Goal: Task Accomplishment & Management: Manage account settings

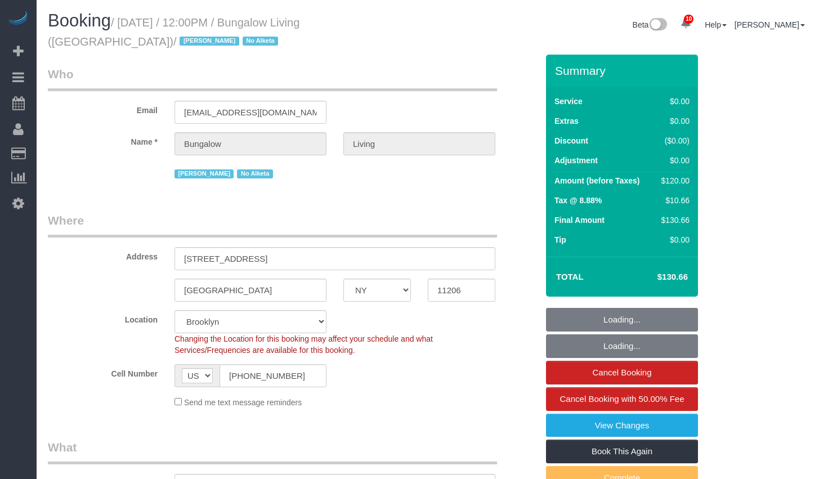
select select "NY"
select select "spot1"
select select "number:89"
select select "number:90"
select select "number:15"
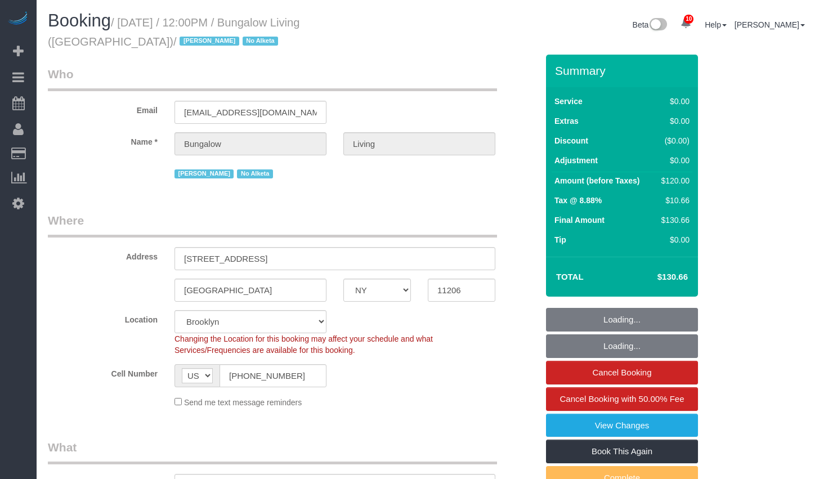
select select "number:7"
select select "number:21"
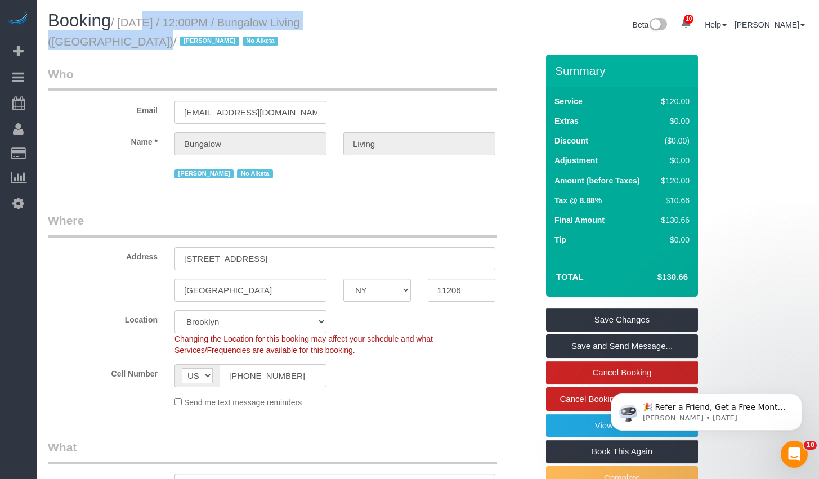
drag, startPoint x: 126, startPoint y: 22, endPoint x: 394, endPoint y: 28, distance: 267.5
click at [300, 28] on small "/ August 19, 2025 / 12:00PM / Bungalow Living (NYC) / Jacky Xu No Alketa" at bounding box center [174, 32] width 252 height 32
copy small "August 19, 2025 / 12:00PM / Bungalow Living (NYC)"
click at [183, 24] on small "/ August 19, 2025 / 12:00PM / Bungalow Living (NYC) / Jacky Xu No Alketa" at bounding box center [174, 32] width 252 height 32
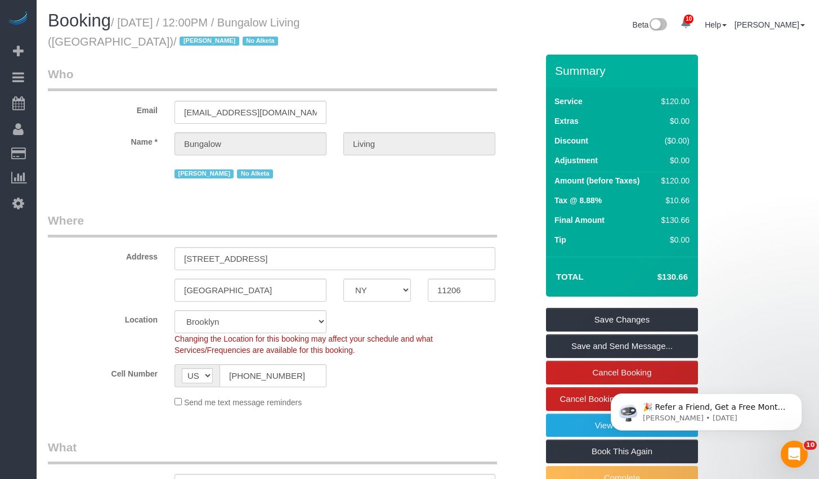
drag, startPoint x: 127, startPoint y: 25, endPoint x: 413, endPoint y: 22, distance: 285.4
click at [413, 22] on h1 "Booking / August 19, 2025 / 12:00PM / Bungalow Living (NYC) / Jacky Xu No Alketa" at bounding box center [234, 30] width 372 height 38
copy small "August 19, 2025 / 12:00PM / Bungalow Living (NYC) /"
click at [278, 272] on sui-booking-address "Address 256 Melrose St, 2 Brooklyn AK AL AR AZ CA CO CT DC DE FL GA HI IA ID IL…" at bounding box center [293, 257] width 490 height 90
click at [282, 263] on input "256 Melrose St, 2" at bounding box center [335, 258] width 321 height 23
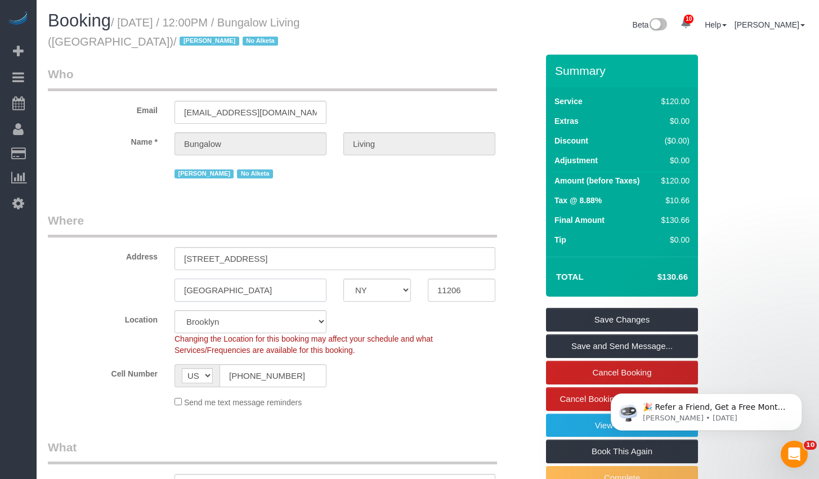
click at [256, 291] on input "[GEOGRAPHIC_DATA]" at bounding box center [251, 290] width 152 height 23
click at [447, 290] on input "11206" at bounding box center [462, 290] width 68 height 23
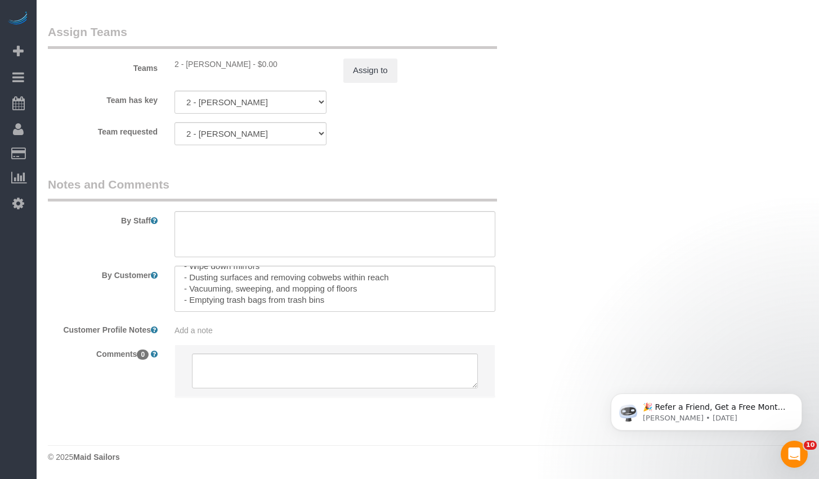
scroll to position [191, 0]
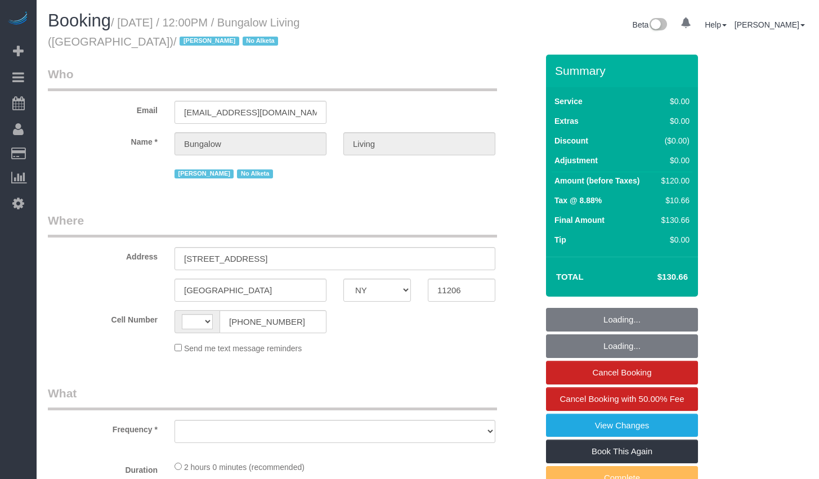
select select "NY"
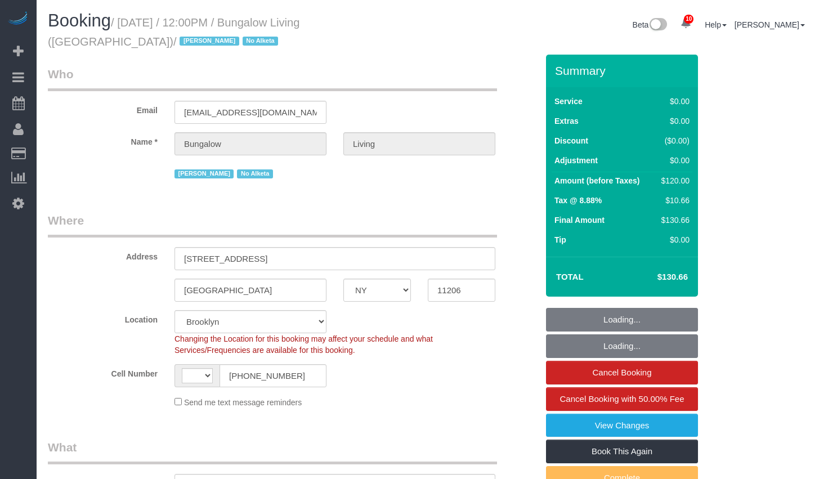
select select "string:US"
select select "object:704"
select select "spot1"
select select "number:89"
select select "number:90"
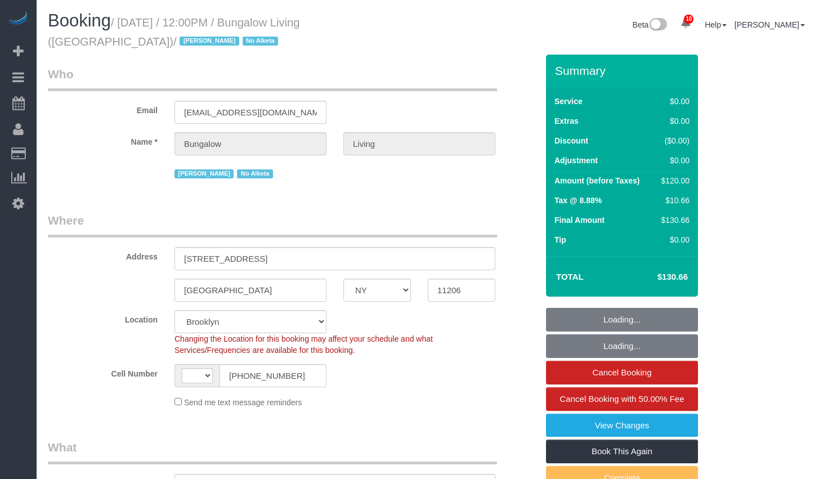
select select "number:15"
select select "number:7"
select select "number:21"
select select "object:1374"
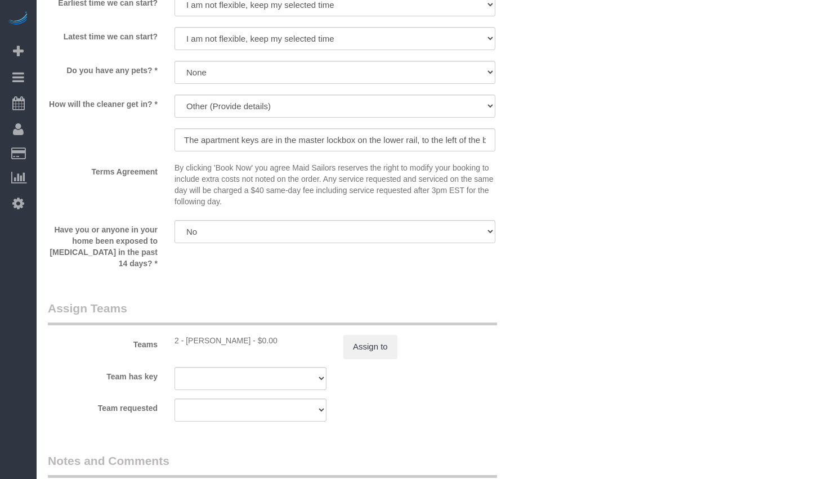
scroll to position [1271, 0]
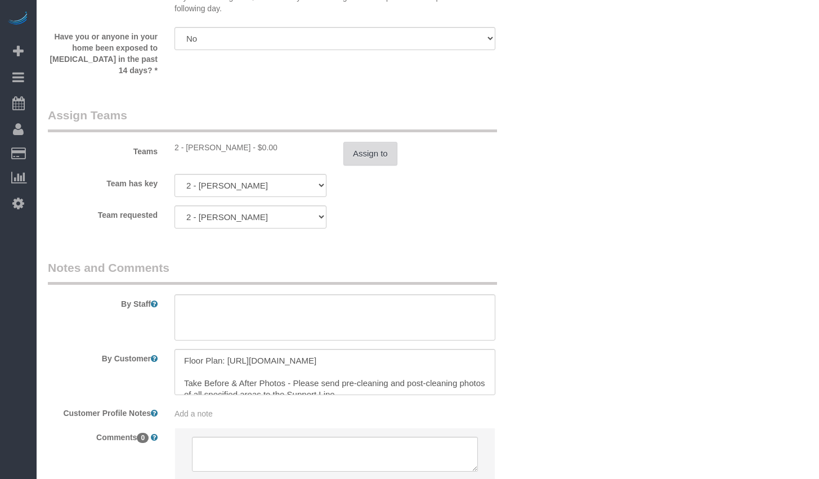
click at [373, 149] on button "Assign to" at bounding box center [370, 154] width 54 height 24
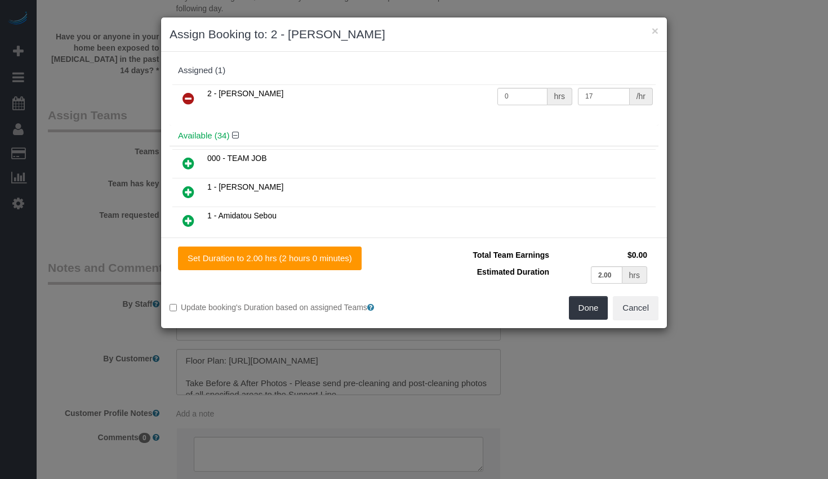
click at [187, 101] on icon at bounding box center [188, 99] width 12 height 14
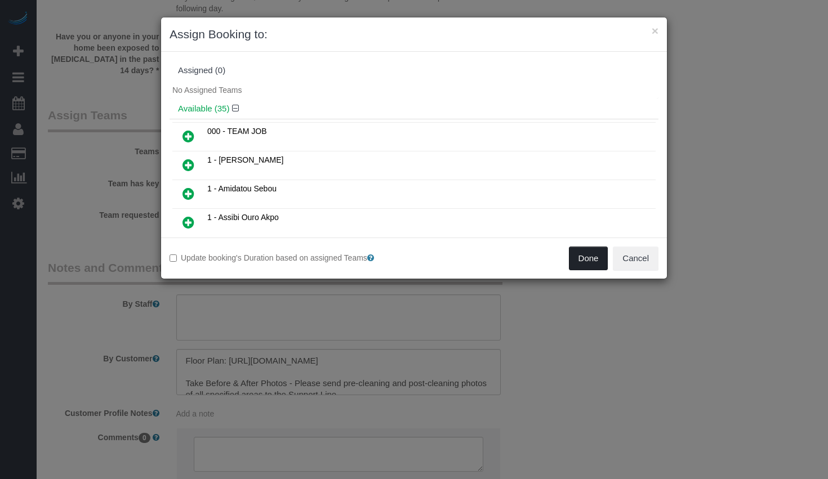
click at [587, 257] on button "Done" at bounding box center [588, 259] width 39 height 24
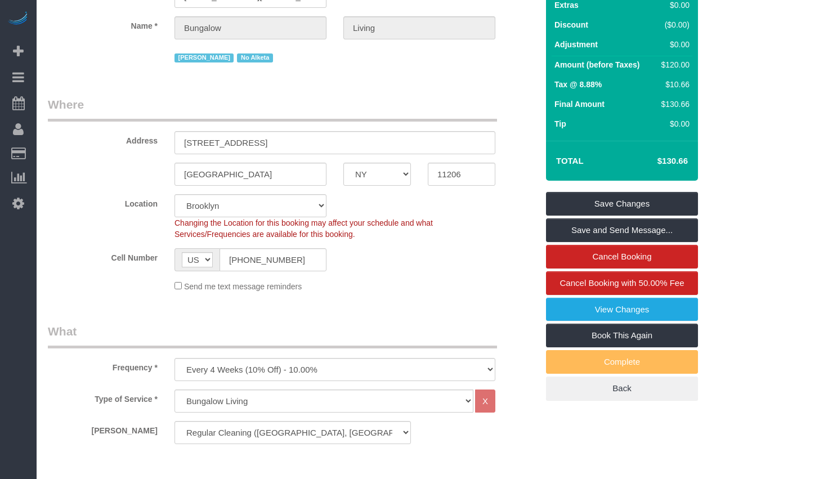
scroll to position [0, 0]
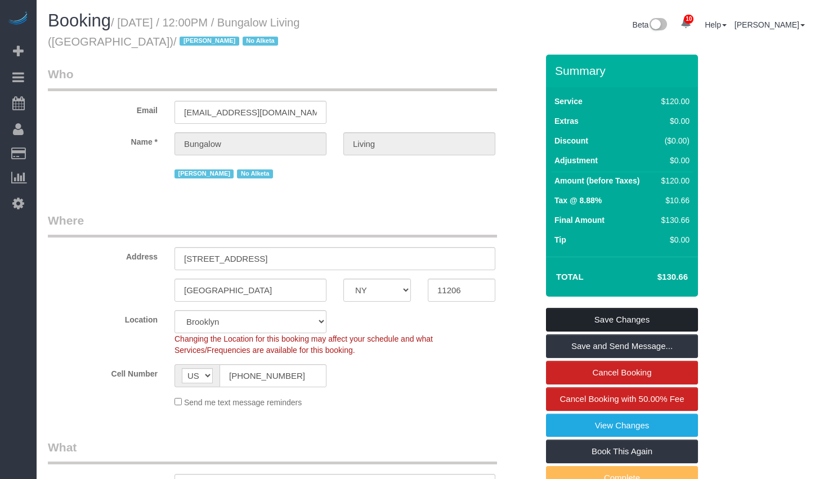
click at [616, 321] on link "Save Changes" at bounding box center [622, 320] width 152 height 24
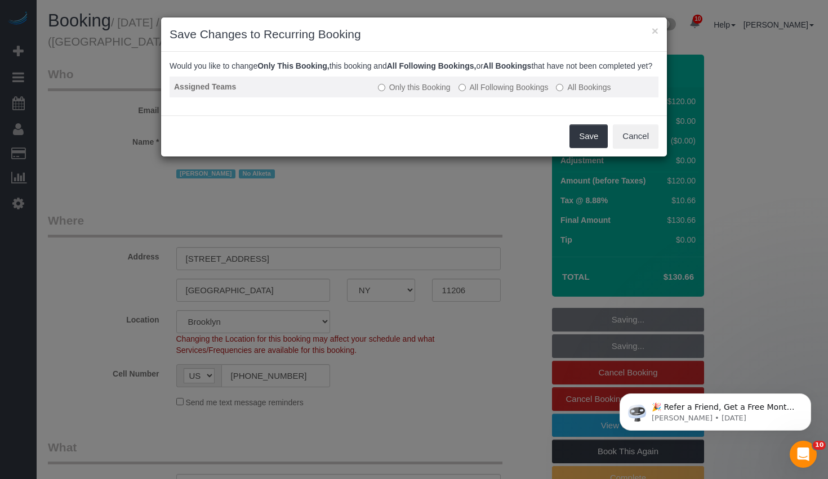
click at [499, 93] on label "All Following Bookings" at bounding box center [503, 87] width 90 height 11
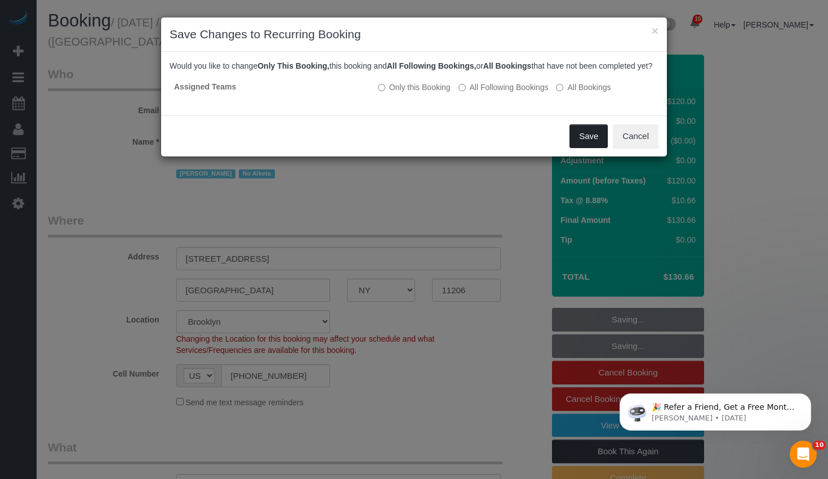
click at [583, 147] on button "Save" at bounding box center [588, 136] width 38 height 24
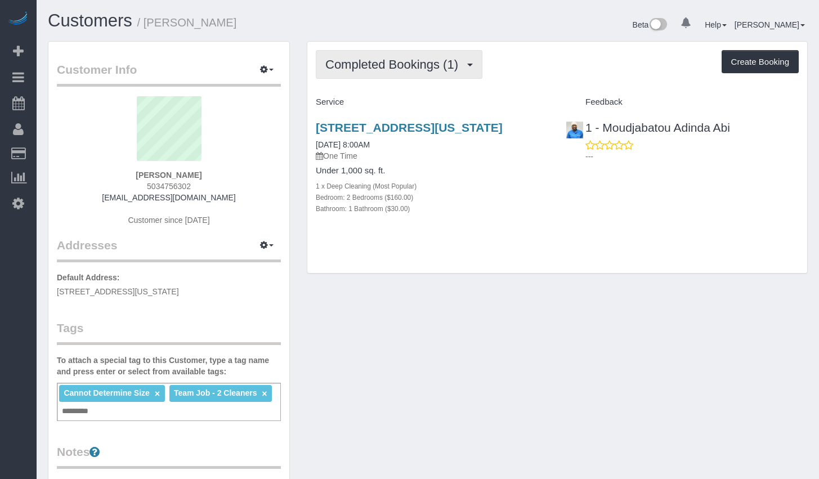
click at [392, 66] on span "Completed Bookings (1)" at bounding box center [394, 64] width 138 height 14
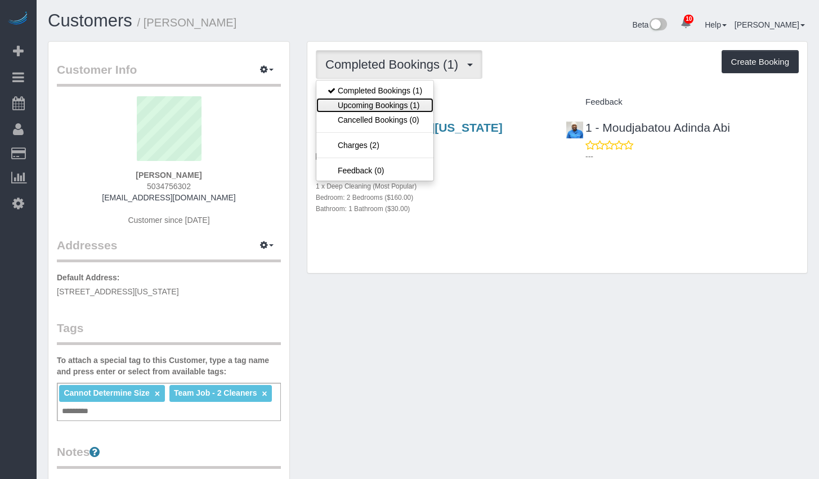
click at [380, 101] on link "Upcoming Bookings (1)" at bounding box center [374, 105] width 117 height 15
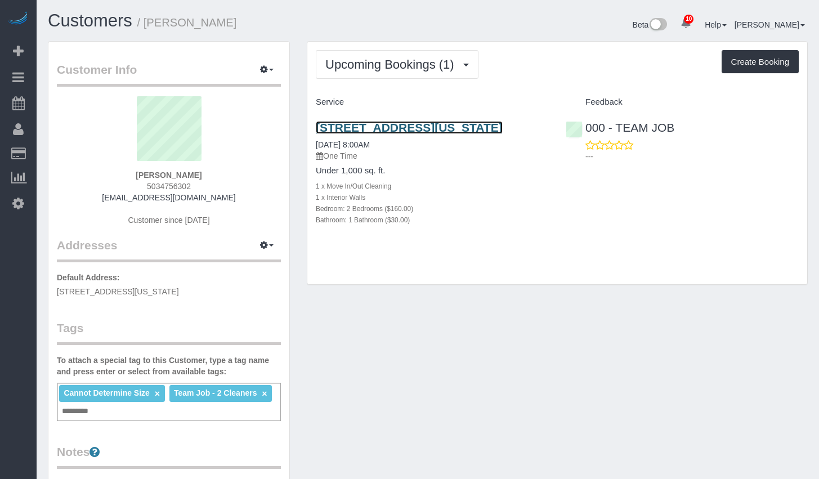
click at [392, 131] on link "1 West Street, Apt. 3303, New York, NY 10004" at bounding box center [409, 127] width 187 height 13
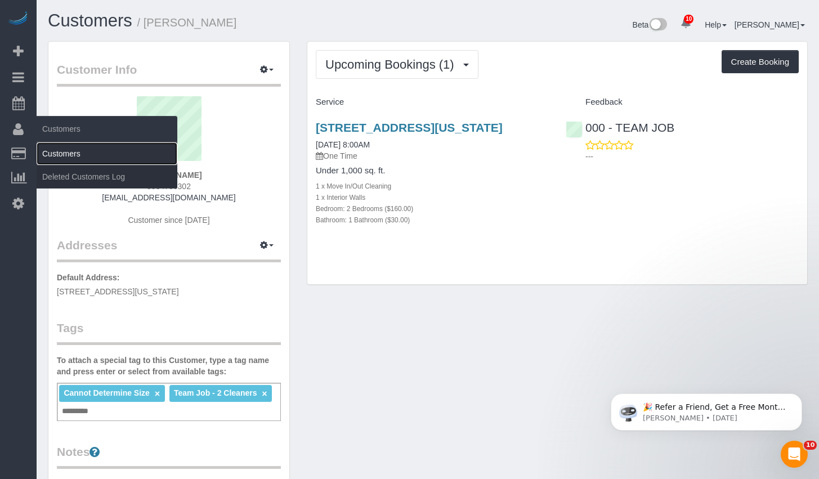
click at [82, 150] on link "Customers" at bounding box center [107, 153] width 141 height 23
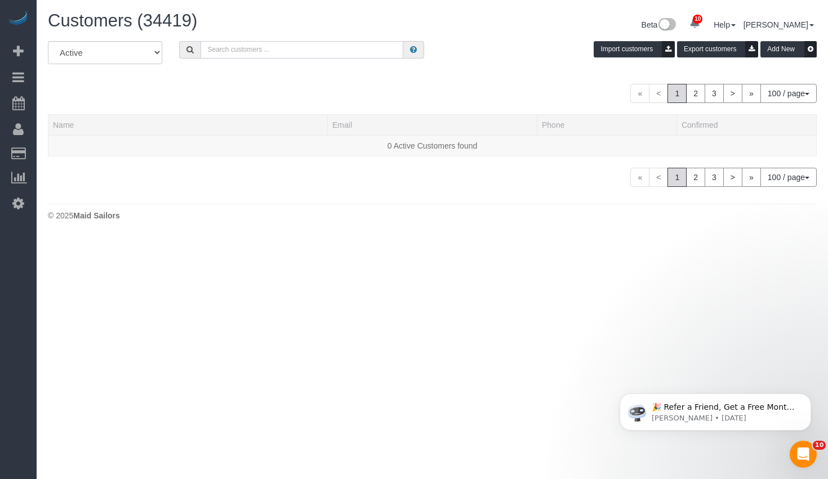
click at [244, 47] on input "text" at bounding box center [301, 49] width 203 height 17
paste input "Bungalow Living (NYC)"
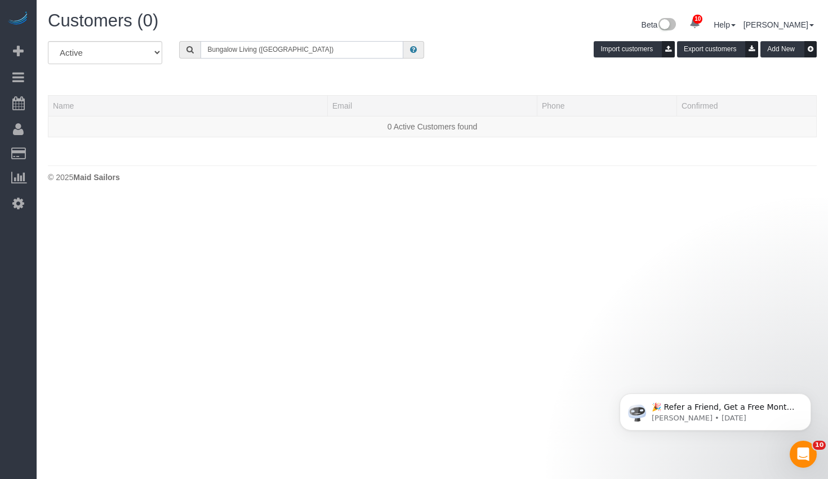
drag, startPoint x: 298, startPoint y: 43, endPoint x: 302, endPoint y: 48, distance: 6.9
click at [302, 36] on div "Customers (0) Beta 10 Your Notifications You have 0 alerts × You have 5 to char…" at bounding box center [432, 99] width 791 height 199
click at [303, 41] on input "Bungalow Living (NYC)" at bounding box center [301, 49] width 203 height 17
click at [308, 53] on input "Bungalow Living (NYC)" at bounding box center [301, 49] width 203 height 17
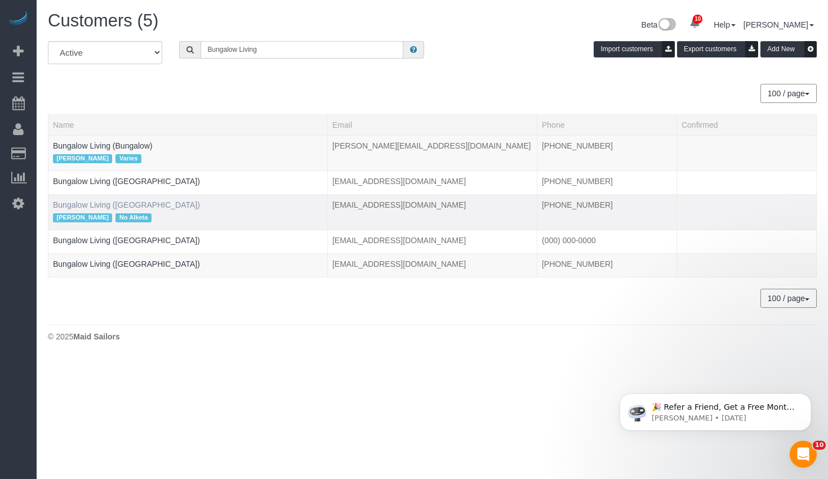
type input "Bungalow Living"
click at [100, 202] on link "Bungalow Living (NYC)" at bounding box center [126, 204] width 147 height 9
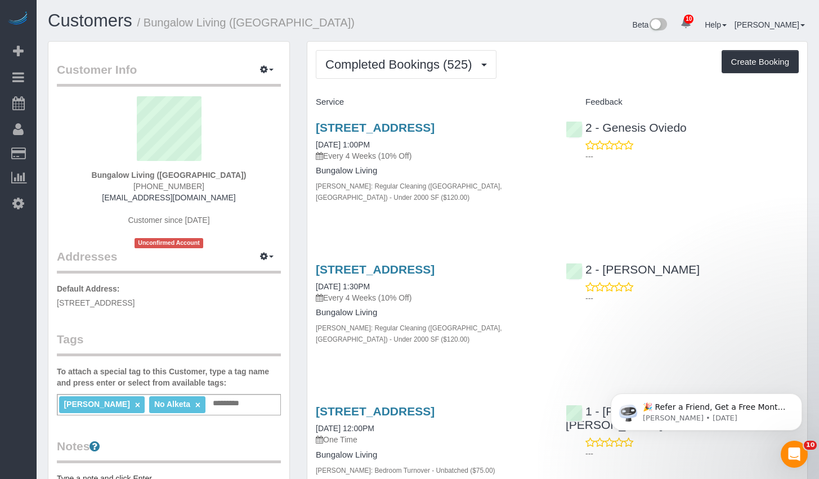
click at [212, 401] on input "text" at bounding box center [229, 403] width 39 height 15
click at [219, 406] on div "Jacky Xu × No Alketa × Add a tag" at bounding box center [169, 404] width 224 height 21
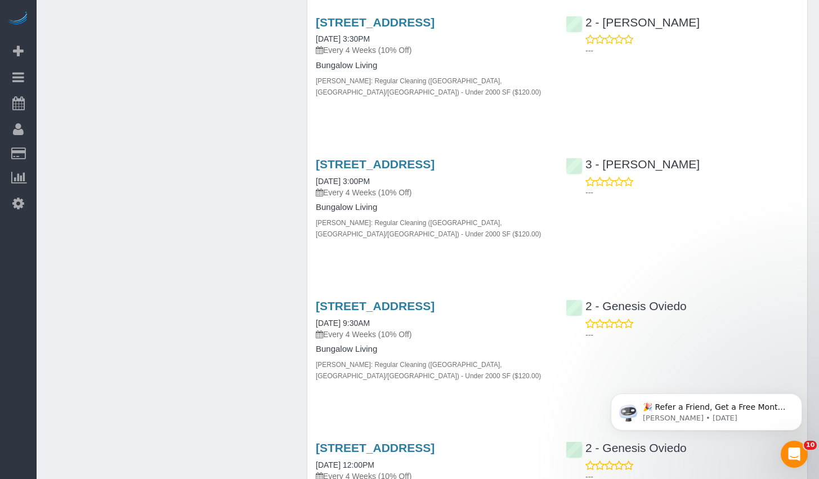
scroll to position [650, 0]
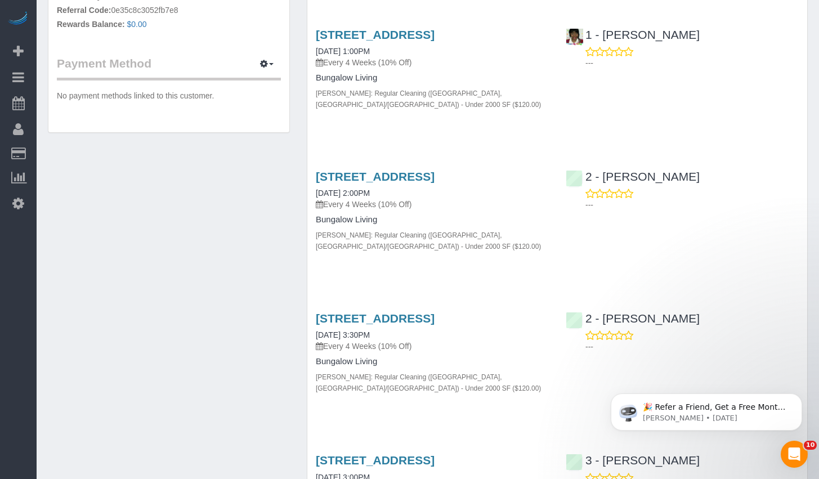
click at [312, 302] on div "256 Melrose St, 2, Brooklyn, NY 11206 03/04/2025 3:30PM Every 4 Weeks (10% Off)…" at bounding box center [432, 359] width 250 height 114
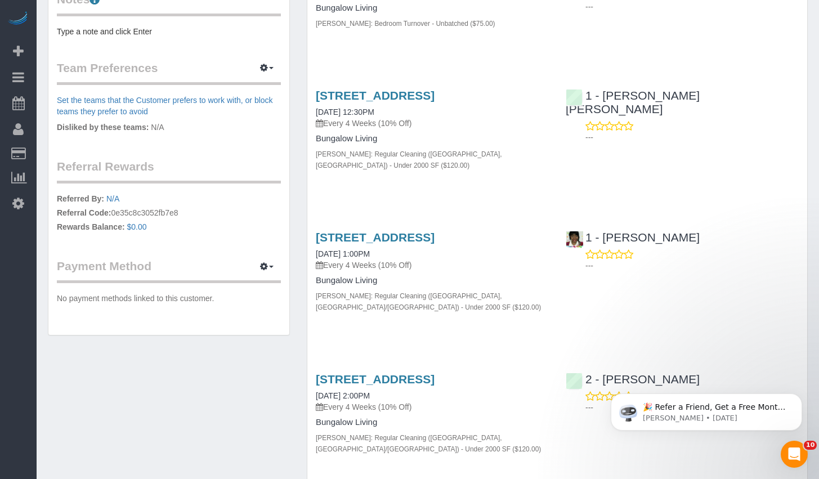
scroll to position [194, 0]
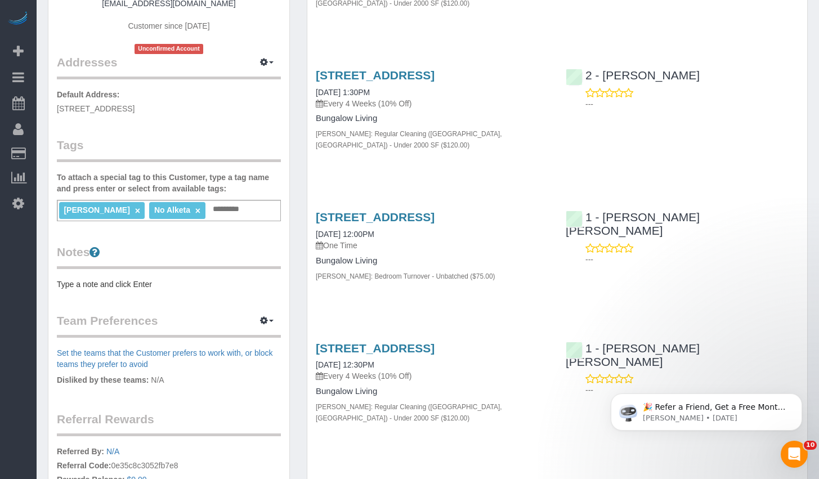
click at [227, 207] on div "Jacky Xu × No Alketa × Add a tag" at bounding box center [169, 210] width 224 height 21
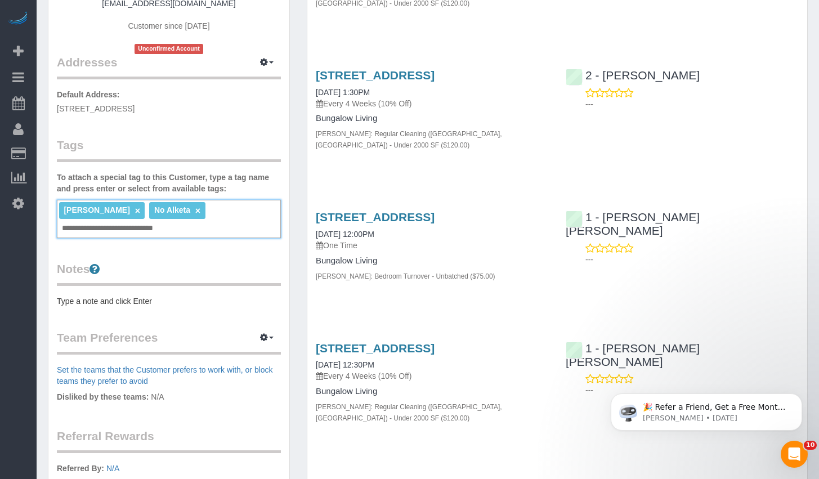
type input "**********"
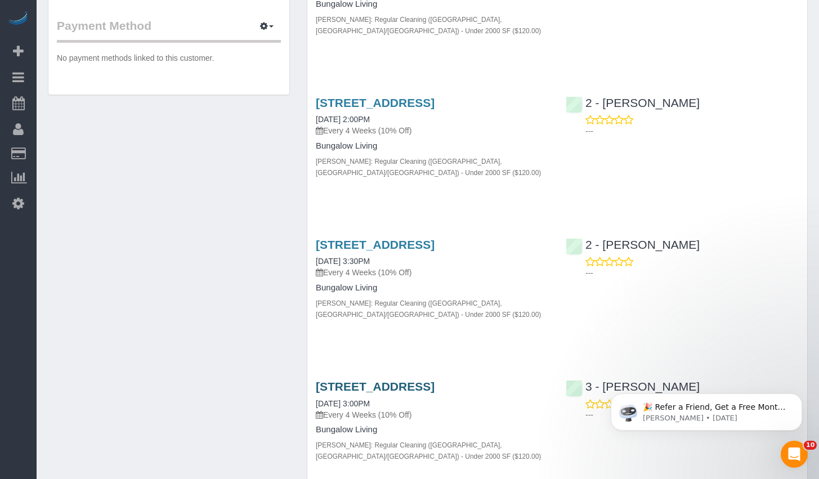
scroll to position [708, 0]
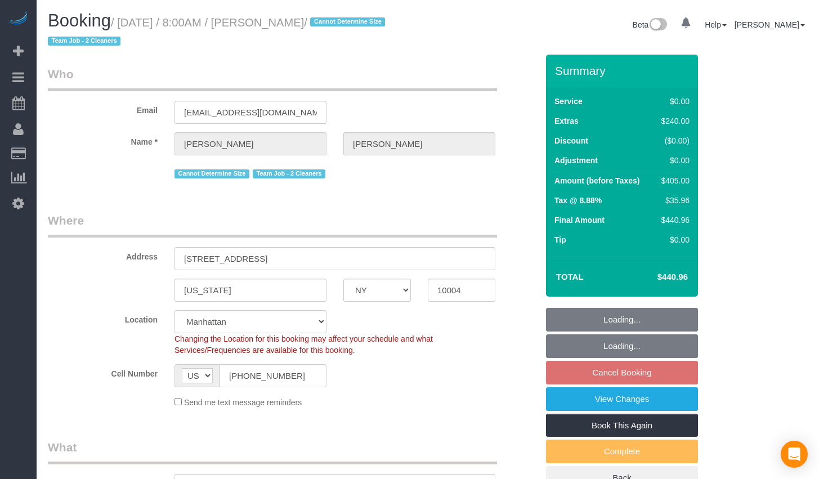
select select "NY"
select select "2"
select select "number:89"
select select "number:69"
select select "number:15"
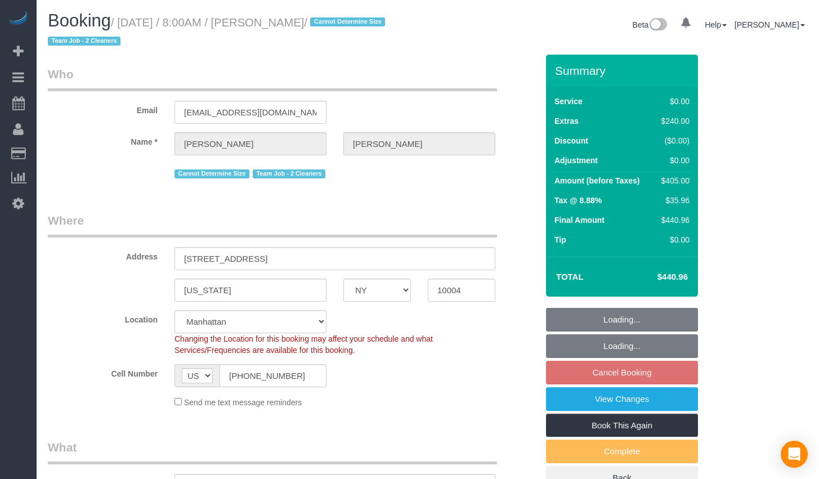
select select "number:5"
select select "object:964"
select select "string:stripe-pm_1RxLXL4VGloSiKo7KWL6wPfX"
select select "2"
select select "spot1"
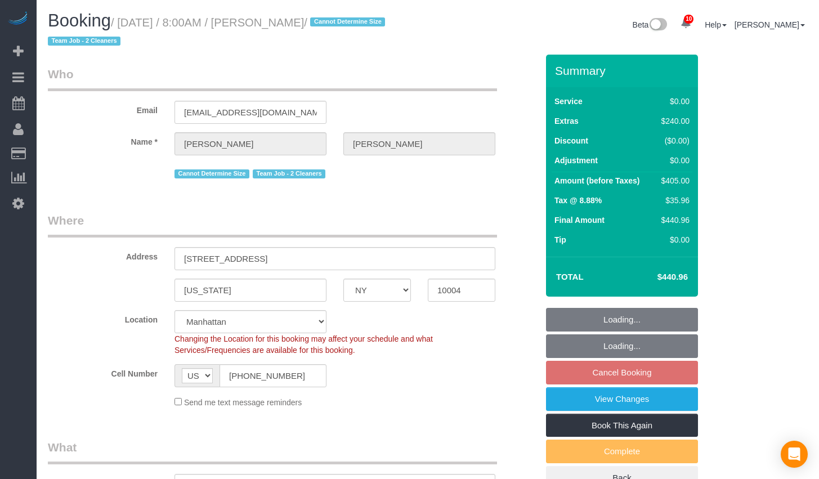
select select "object:1427"
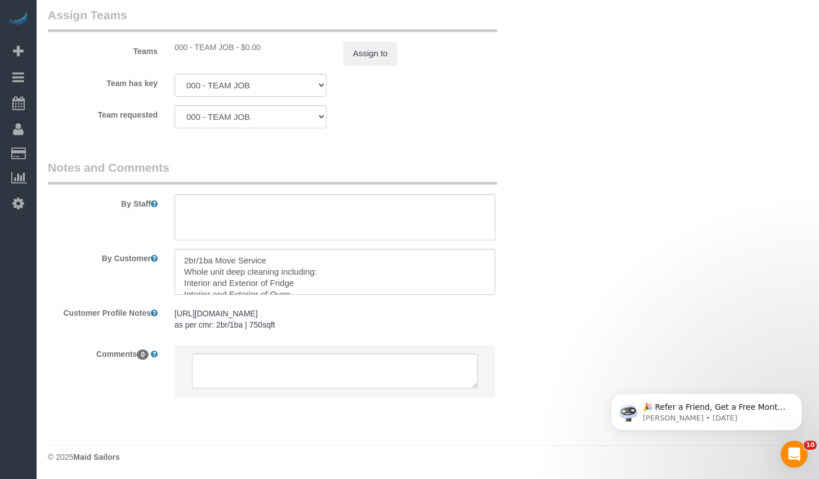
scroll to position [34, 0]
click at [330, 281] on textarea at bounding box center [335, 272] width 321 height 46
click at [306, 281] on textarea at bounding box center [335, 272] width 321 height 46
click at [304, 289] on textarea at bounding box center [335, 272] width 321 height 46
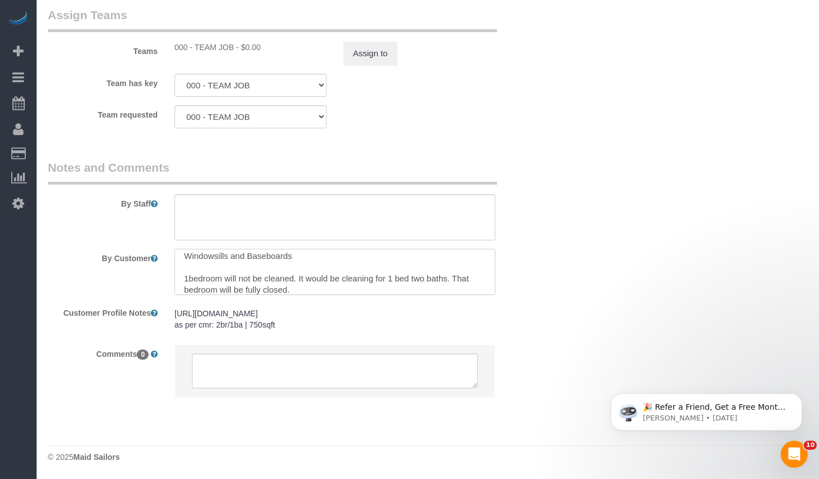
scroll to position [67, 0]
drag, startPoint x: 302, startPoint y: 289, endPoint x: 173, endPoint y: 271, distance: 130.2
click at [173, 271] on div at bounding box center [335, 272] width 338 height 46
paste textarea "The 1 bedroom will remain closed and will not be cleaned. The service will cove…"
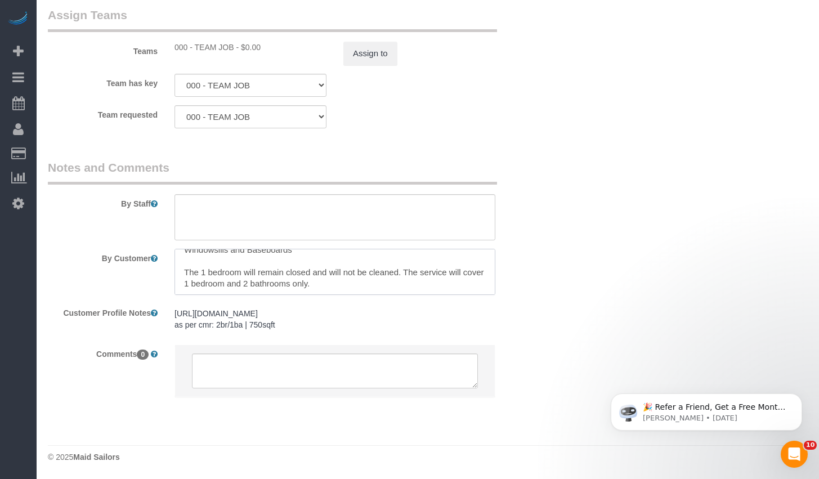
click at [271, 283] on textarea at bounding box center [335, 272] width 321 height 46
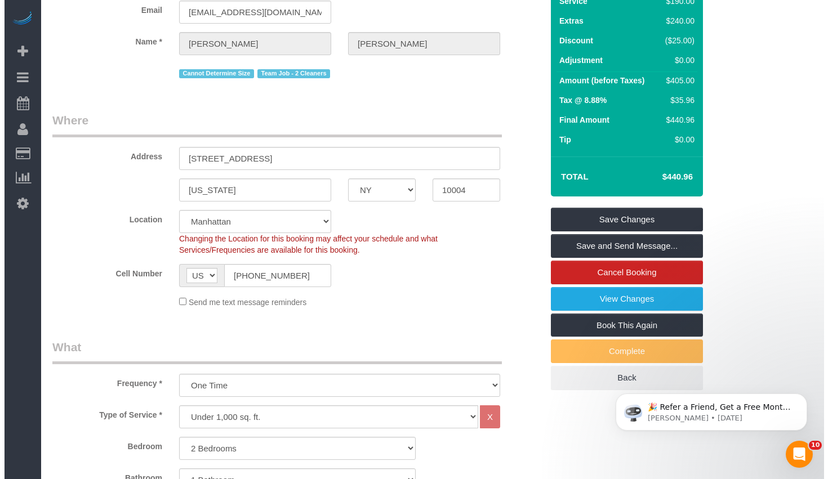
scroll to position [0, 0]
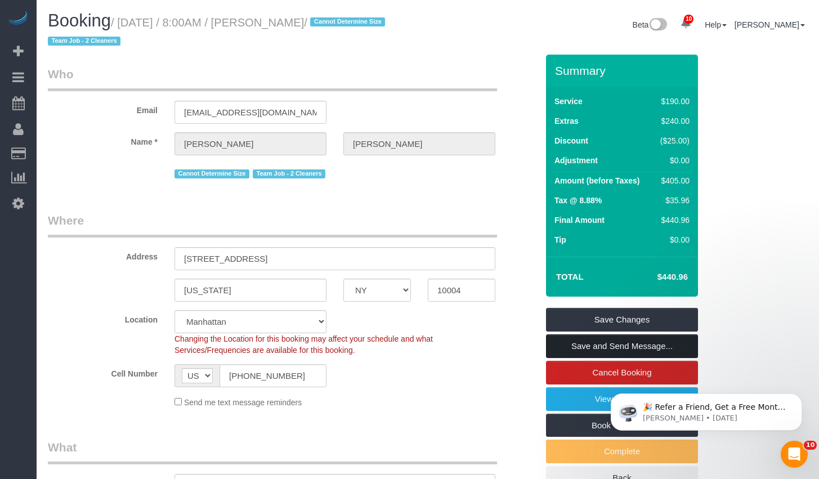
type textarea "2br/1ba Move Service Whole unit deep cleaning including: Interior and Exterior …"
click at [591, 346] on link "Save and Send Message..." at bounding box center [622, 346] width 152 height 24
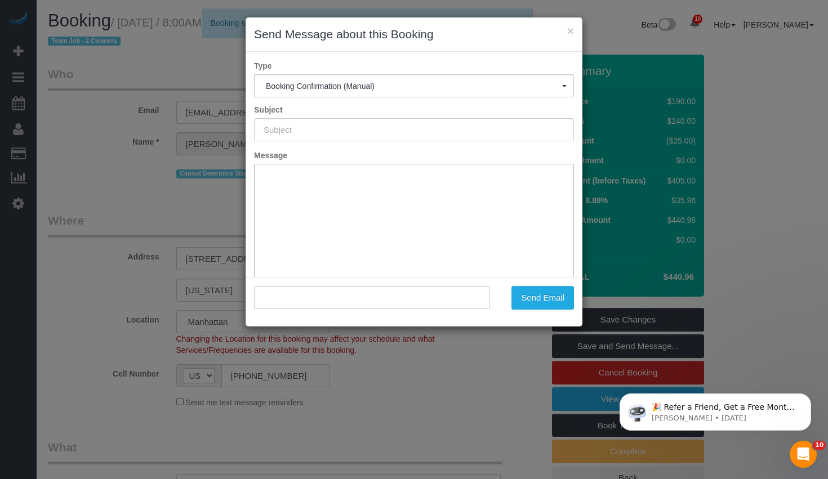
type input "Cleaning Confirmed for 08/20/2025 at 8:00am"
type input ""Sarah Gentry" <sarahgentry02@gmail.com>"
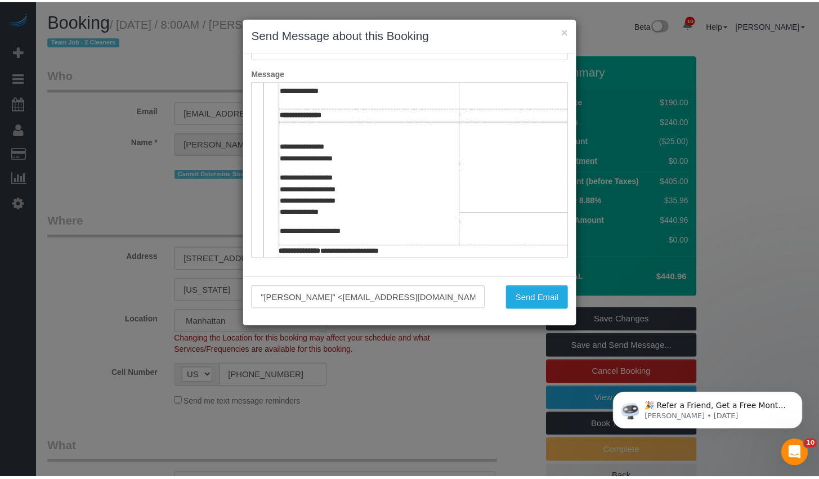
scroll to position [388, 0]
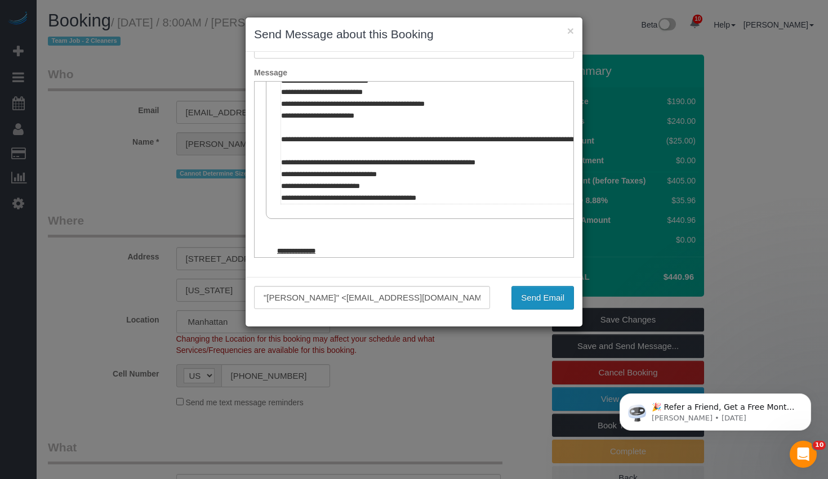
click at [537, 289] on button "Send Email" at bounding box center [542, 298] width 62 height 24
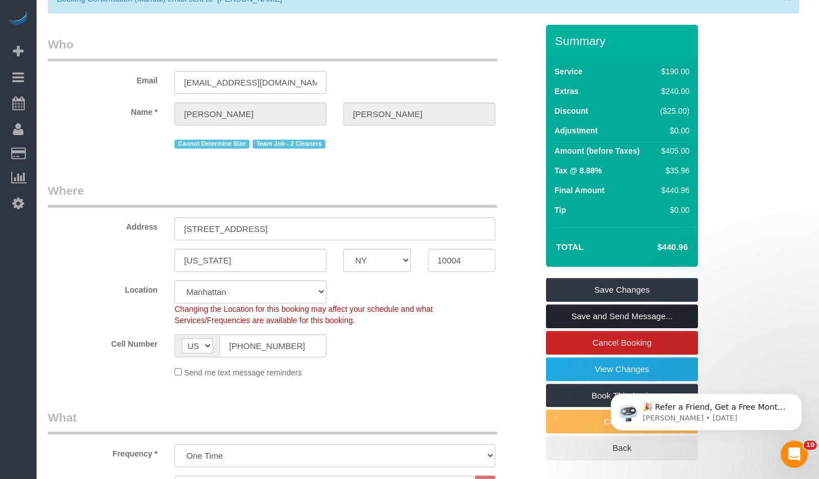
scroll to position [0, 0]
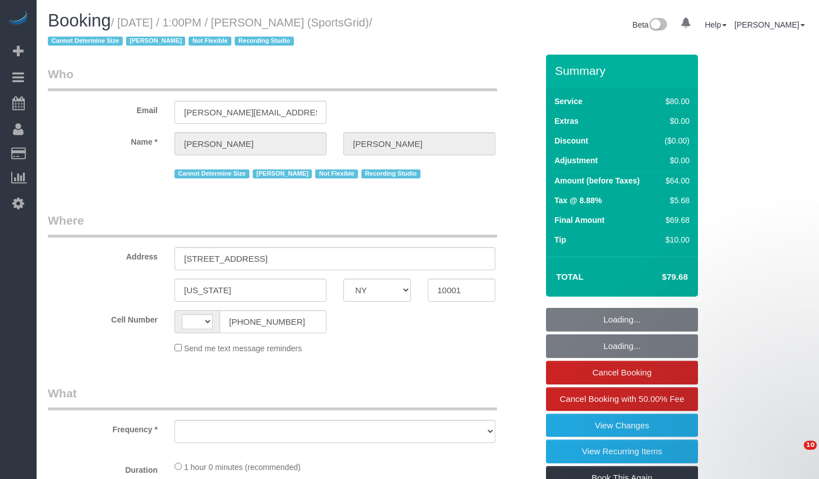
select select "NY"
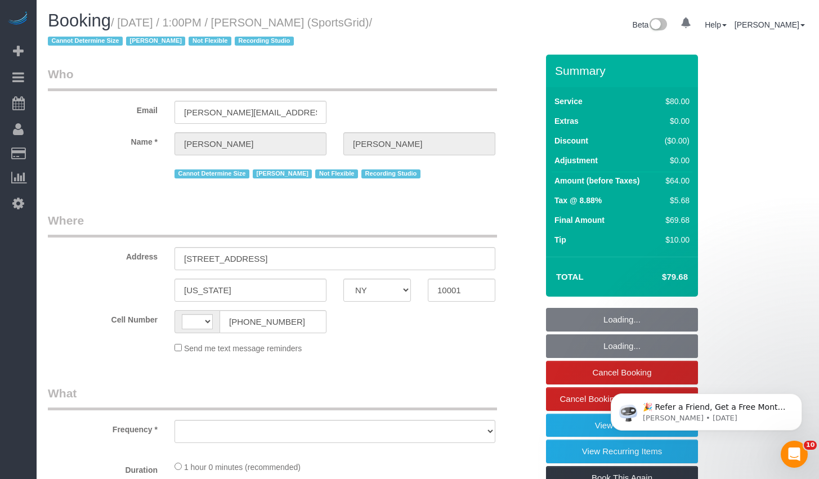
select select "string:[GEOGRAPHIC_DATA]"
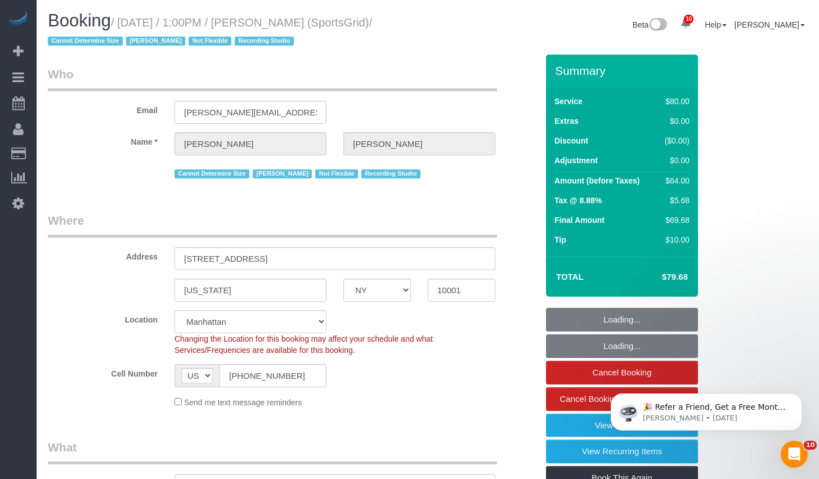
select select "object:734"
select select "spot1"
select select "number:89"
select select "number:90"
select select "number:15"
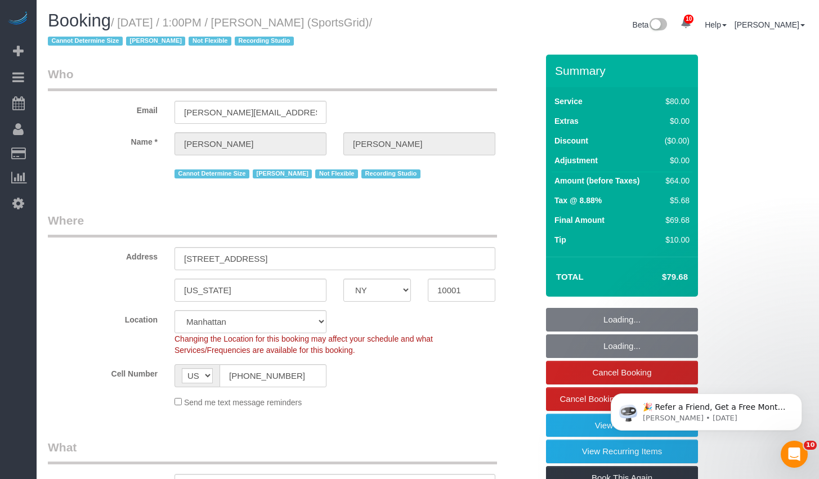
select select "number:7"
select select "number:21"
select select "object:1470"
select select "string:stripe-pm_1QoRfo4VGloSiKo7CpkoBSCp"
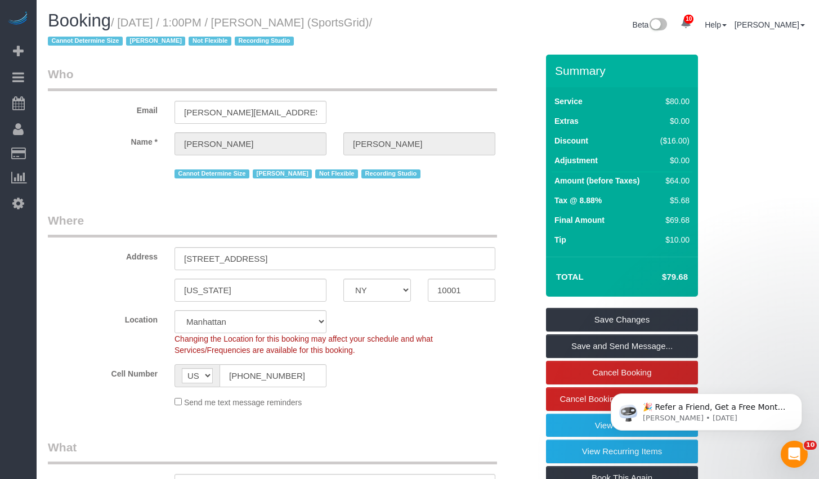
drag, startPoint x: 128, startPoint y: 22, endPoint x: 451, endPoint y: 24, distance: 323.1
click at [425, 18] on div "Booking / [DATE] / 1:00PM / [PERSON_NAME] (SportsGrid) / Cannot Determine Size …" at bounding box center [233, 32] width 388 height 43
copy small "[DATE] / 1:00PM / [PERSON_NAME] (SportsGrid)"
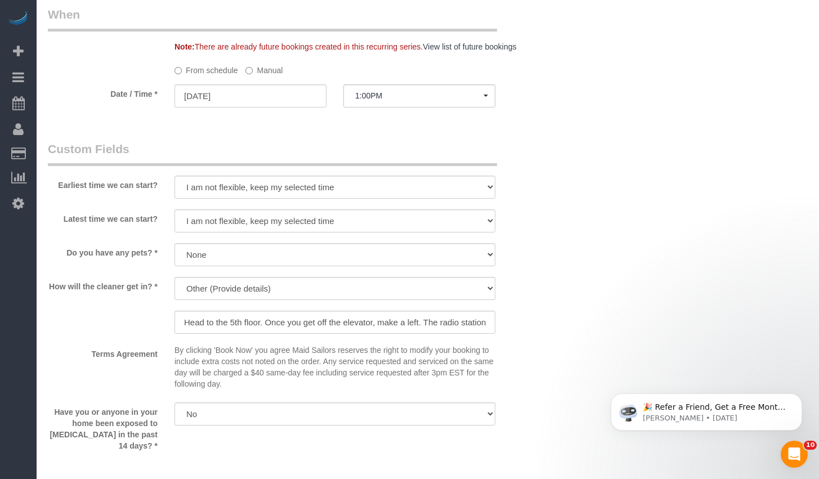
scroll to position [992, 0]
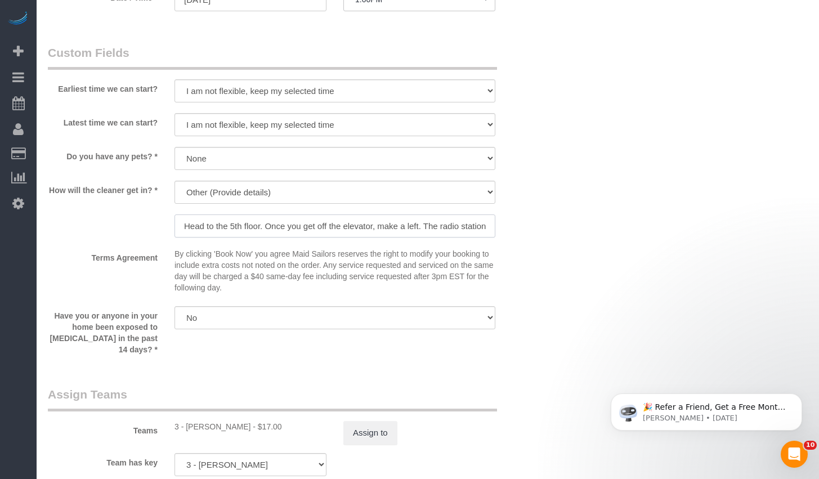
click at [296, 230] on input "Head to the 5th floor. Once you get off the elevator, make a left. The radio st…" at bounding box center [335, 225] width 321 height 23
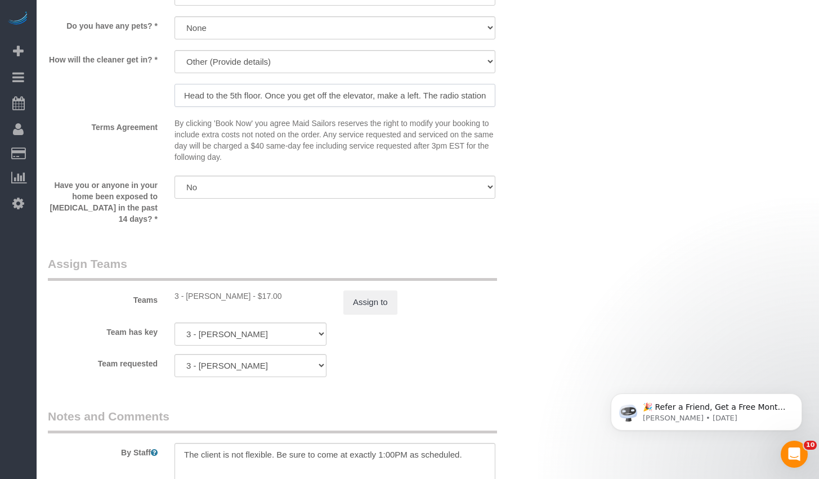
scroll to position [987, 0]
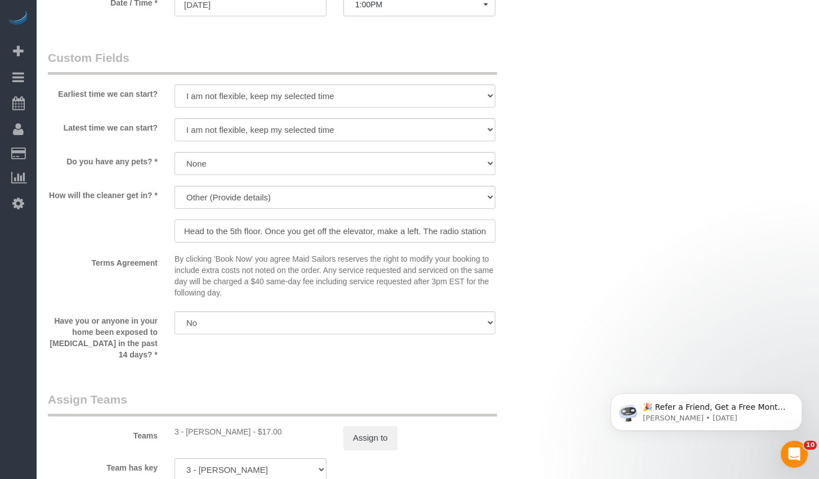
click at [456, 231] on input "Head to the 5th floor. Once you get off the elevator, make a left. The radio st…" at bounding box center [335, 231] width 321 height 23
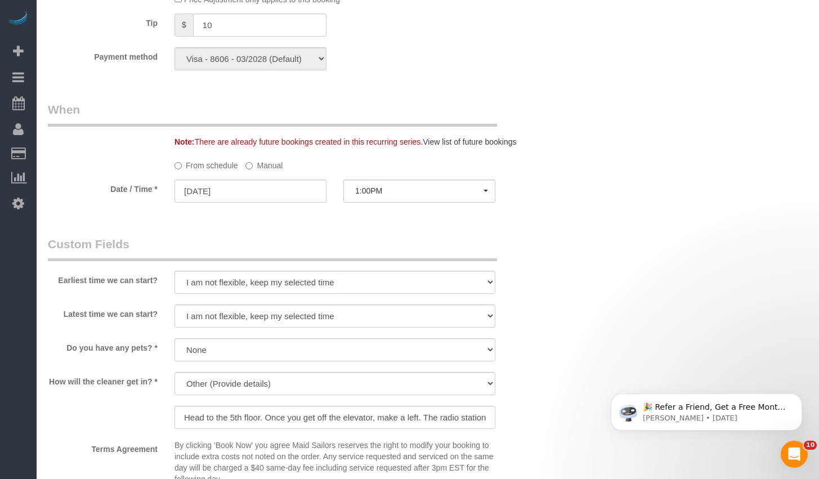
scroll to position [938, 0]
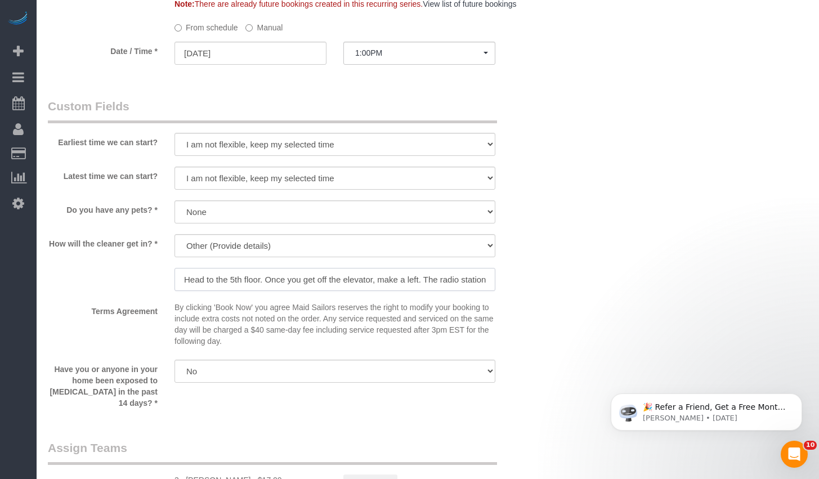
click at [407, 281] on input "Head to the 5th floor. Once you get off the elevator, make a left. The radio st…" at bounding box center [335, 279] width 321 height 23
click at [610, 203] on div "Who Email gregg@sportsgrid.com Name * Gregg Sussman Cannot Determine Size Jacky…" at bounding box center [428, 11] width 760 height 1790
click at [442, 280] on input "Head to the 5th floor. Once you get off the elevator, make a left. The radio st…" at bounding box center [335, 279] width 321 height 23
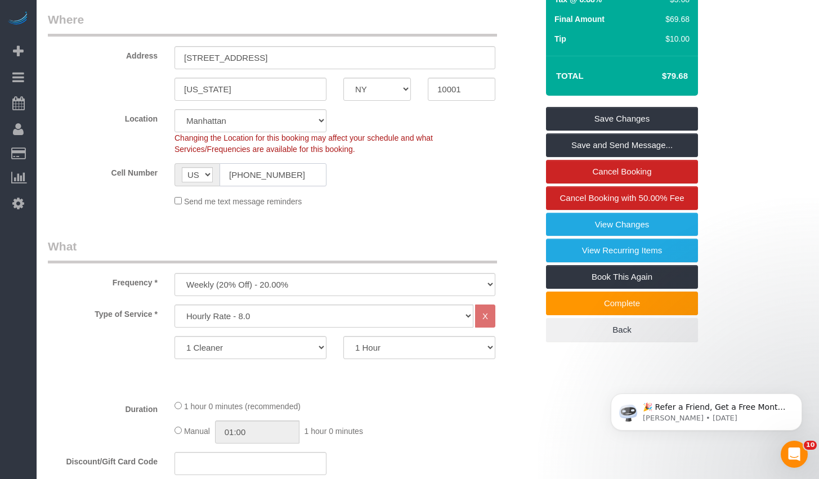
scroll to position [0, 0]
click at [307, 180] on input "(732) 580-5734" at bounding box center [273, 174] width 107 height 23
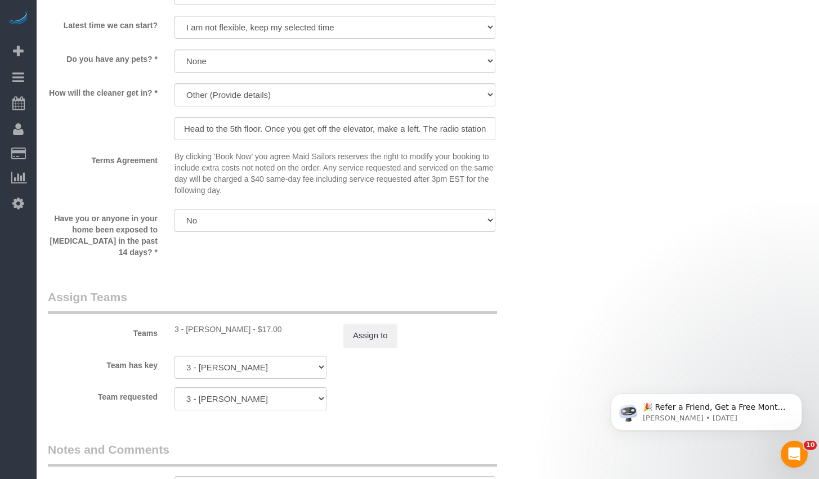
scroll to position [1053, 0]
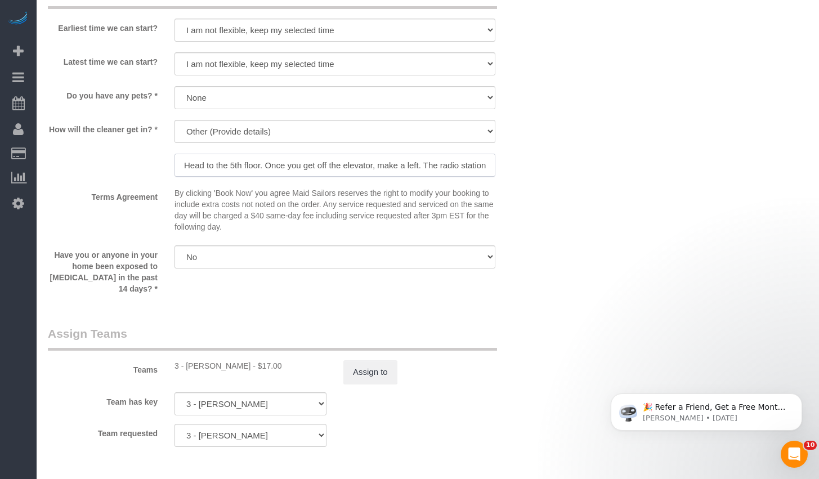
click at [427, 169] on input "Head to the 5th floor. Once you get off the elevator, make a left. The radio st…" at bounding box center [335, 165] width 321 height 23
click at [479, 164] on input "Head to the 5th floor. Once you get off the elevator, make a left. The radio st…" at bounding box center [335, 165] width 321 height 23
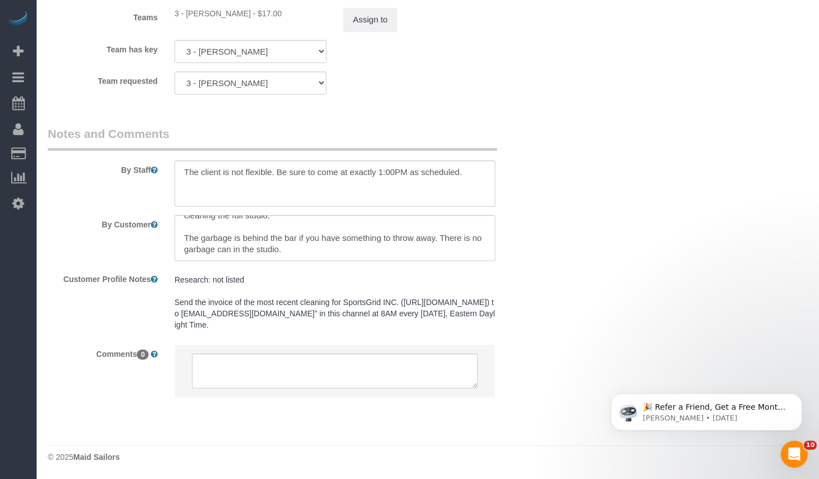
scroll to position [0, 0]
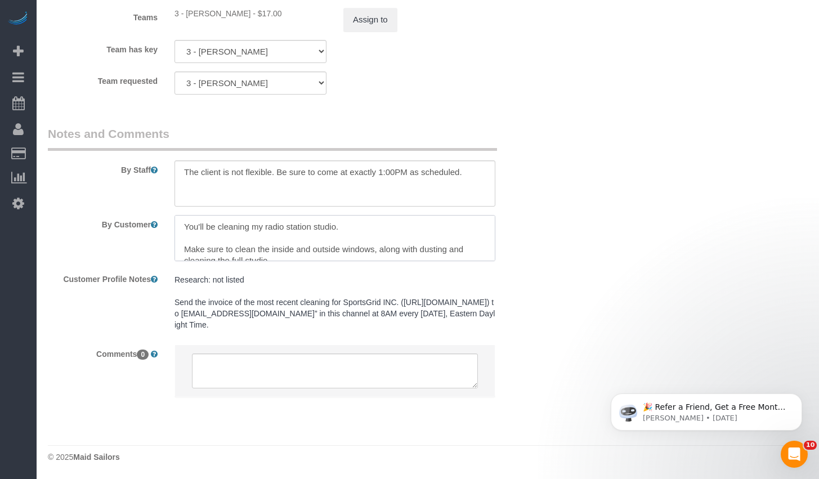
click at [339, 246] on textarea at bounding box center [335, 238] width 321 height 46
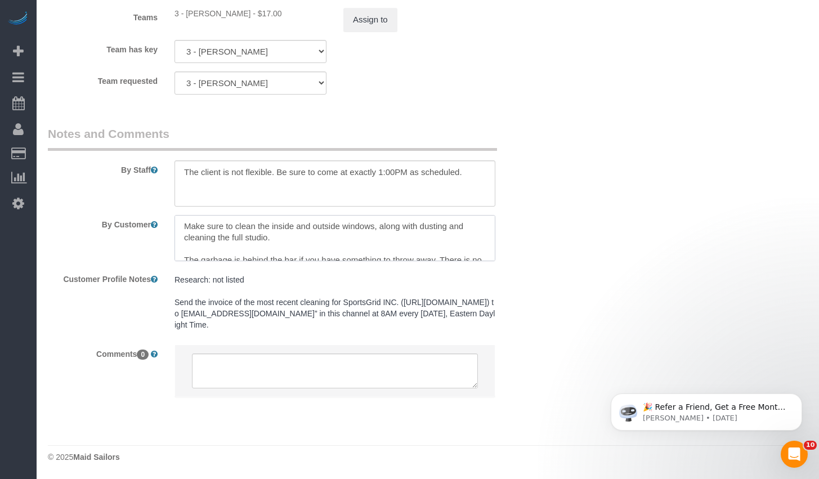
scroll to position [45, 0]
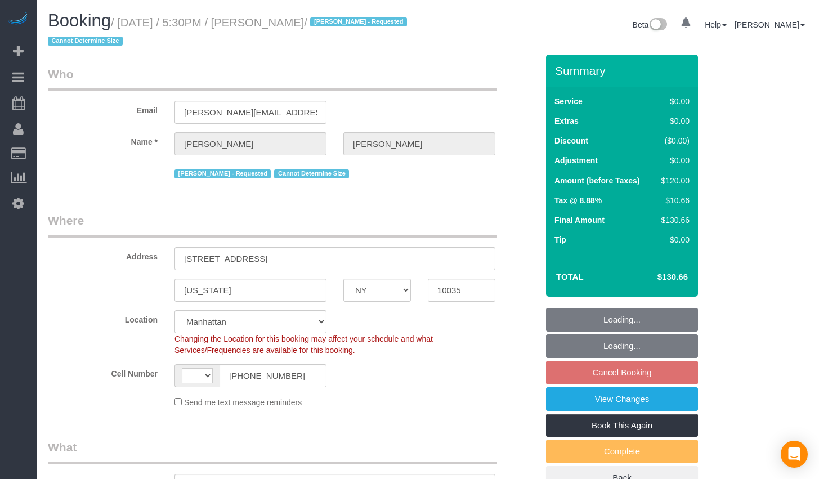
select select "NY"
select select "number:89"
select select "number:90"
select select "number:15"
select select "number:5"
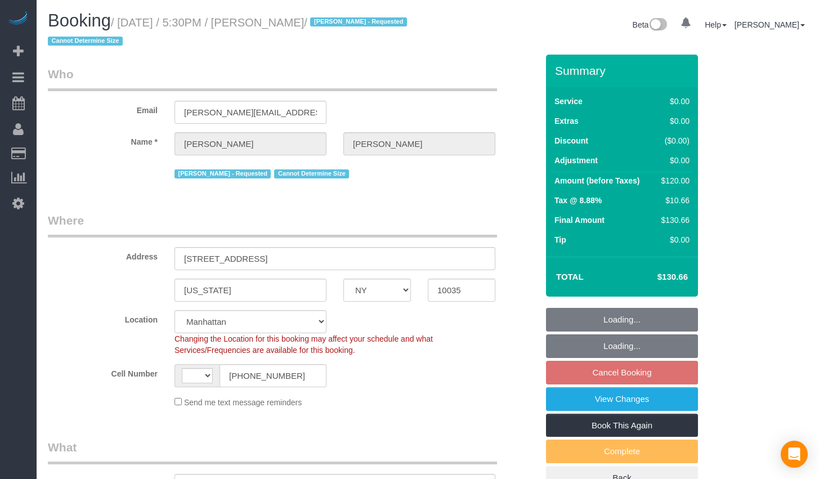
select select "object:968"
select select "string:[GEOGRAPHIC_DATA]"
select select "string:stripe-pm_1RNZ9t4VGloSiKo7bDyXvmZO"
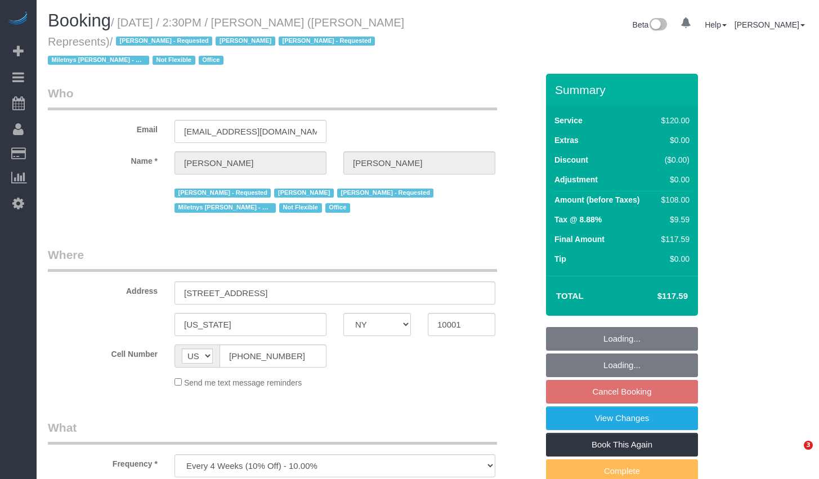
select select "NY"
select select "90"
select select "number:89"
select select "number:90"
select select "number:15"
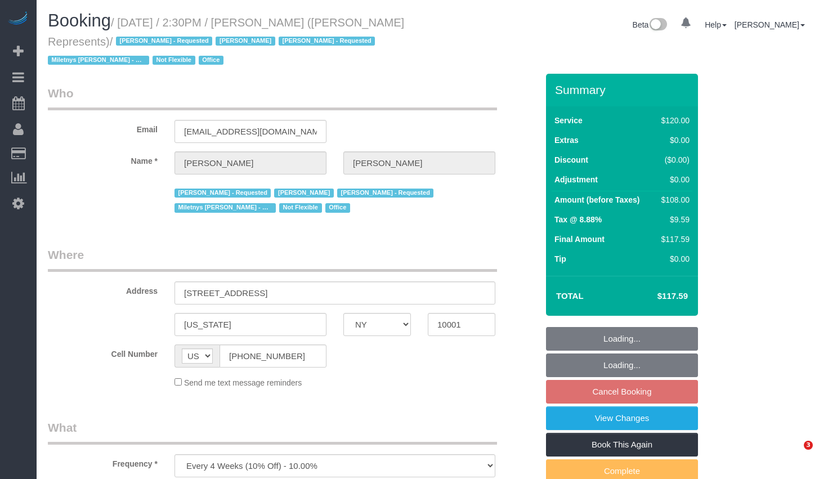
select select "number:5"
select select "object:1460"
select select "string:stripe-pm_1LzOHa4VGloSiKo7eJy9cIDS"
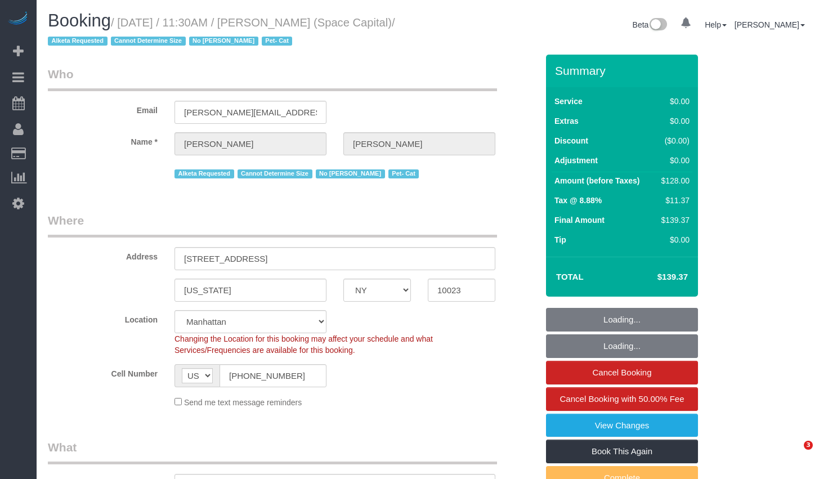
select select "NY"
select select "1"
select select "number:89"
select select "number:90"
select select "number:14"
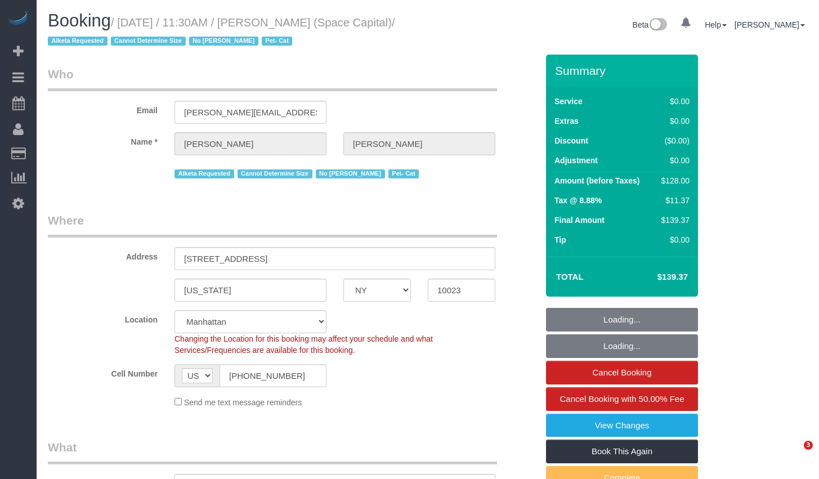
select select "number:6"
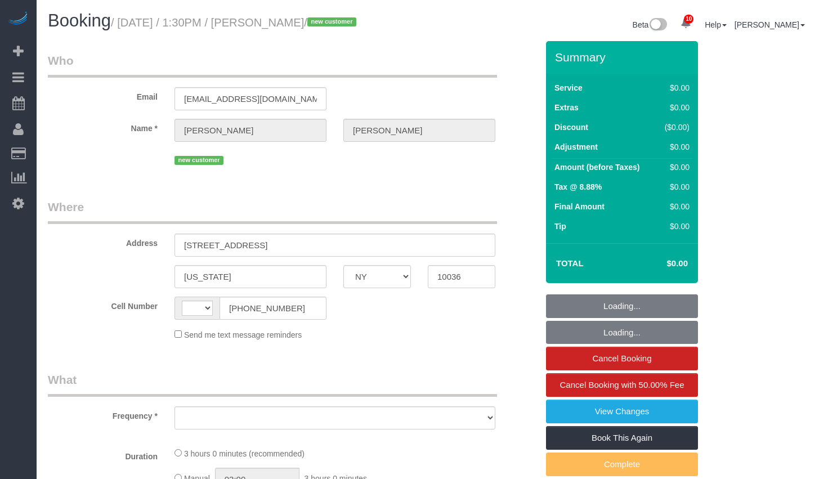
select select "NY"
select select "object:421"
select select "number:89"
select select "number:90"
select select "number:15"
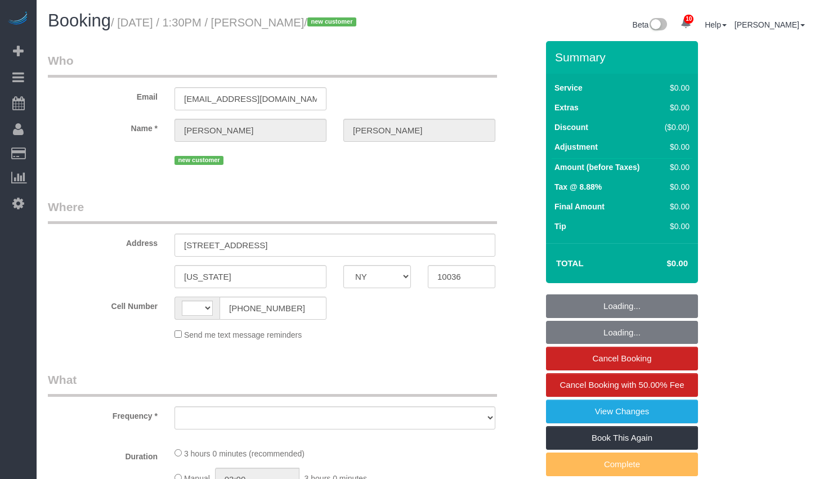
select select "number:5"
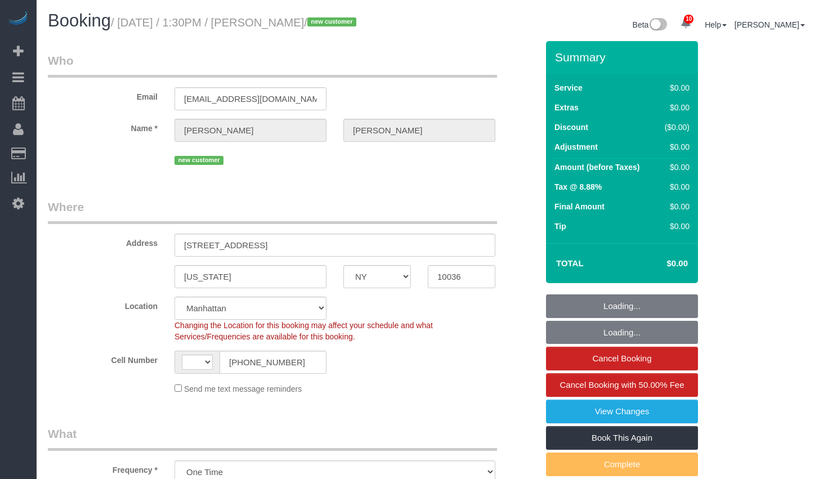
select select "object:602"
select select "string:[GEOGRAPHIC_DATA]"
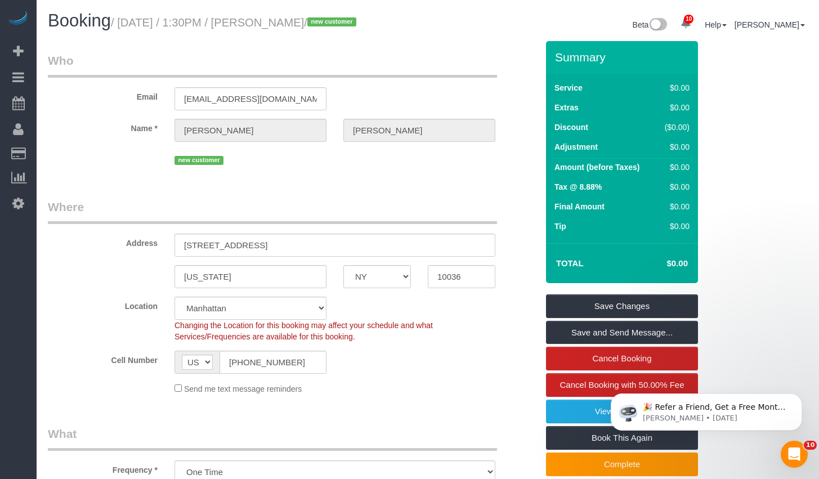
click at [269, 32] on div "Booking / August 18, 2025 / 1:30PM / Gregory Padilla / new customer" at bounding box center [233, 23] width 388 height 24
click at [303, 360] on input "(917) 400-3244" at bounding box center [273, 362] width 107 height 23
click at [126, 20] on small "/ August 18, 2025 / 1:30PM / Gregory Padilla / new customer" at bounding box center [235, 22] width 249 height 12
drag, startPoint x: 129, startPoint y: 23, endPoint x: 350, endPoint y: 17, distance: 221.3
click at [350, 17] on small "/ August 18, 2025 / 1:30PM / Gregory Padilla / new customer" at bounding box center [235, 22] width 249 height 12
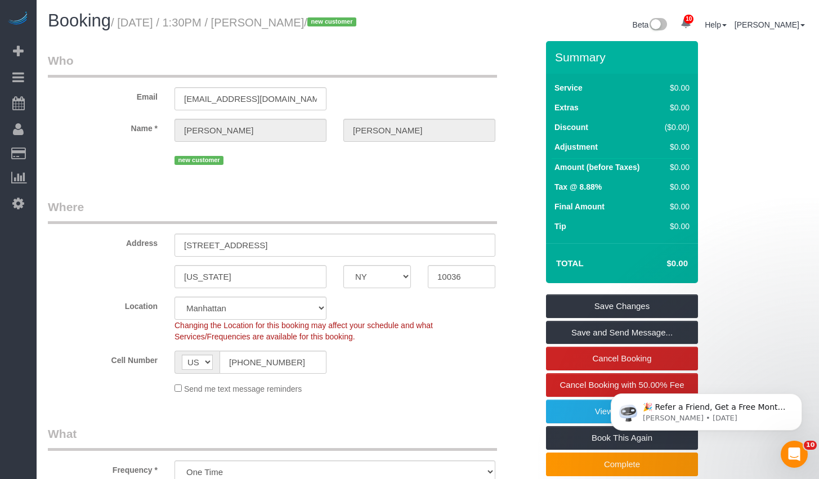
copy small "August 18, 2025 / 1:30PM / Gregory Padilla"
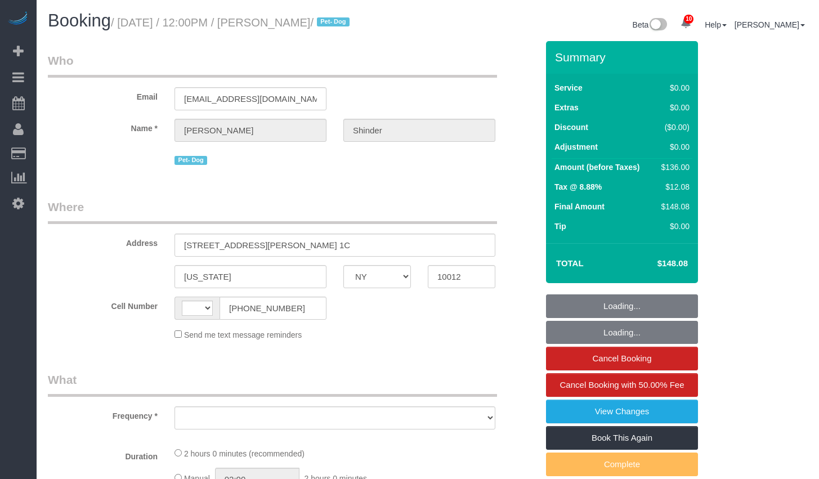
select select "NY"
select select "string:stripe-pm_1Pyf034VGloSiKo7q90DMxe6"
select select "1"
select select "string:[GEOGRAPHIC_DATA]"
select select "object:821"
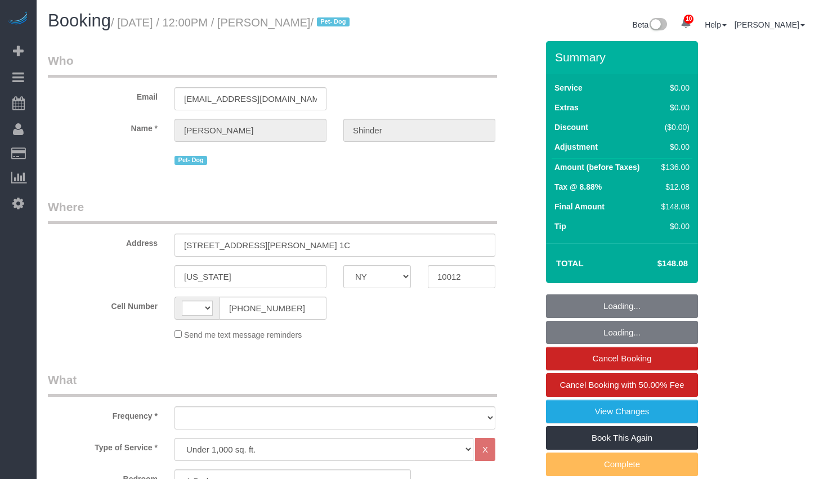
select select "number:89"
select select "number:90"
select select "number:13"
select select "number:5"
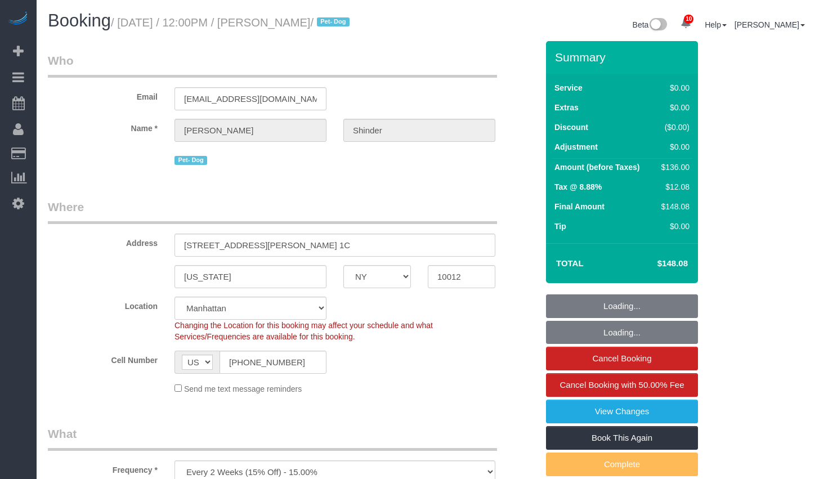
select select "object:1394"
select select "spot1"
select select "1"
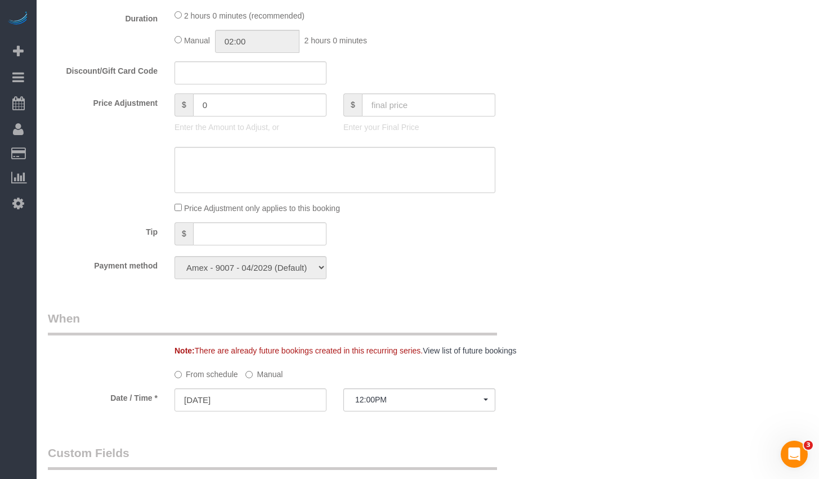
scroll to position [820, 0]
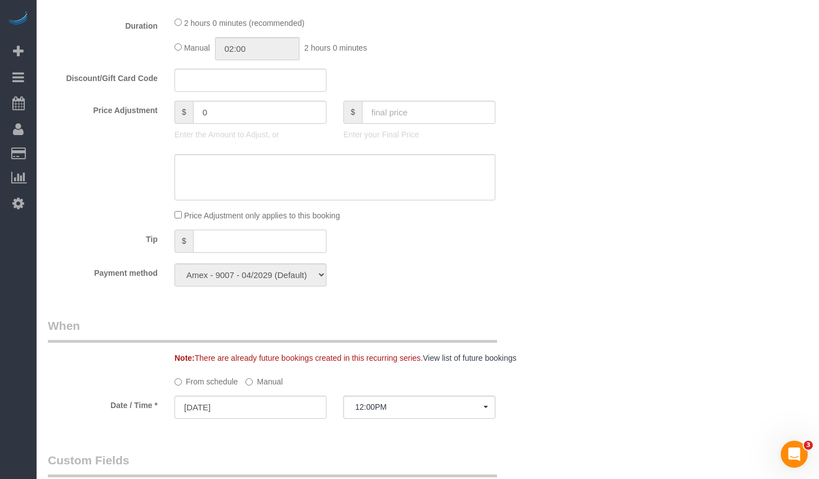
click at [265, 243] on input "text" at bounding box center [259, 241] width 133 height 23
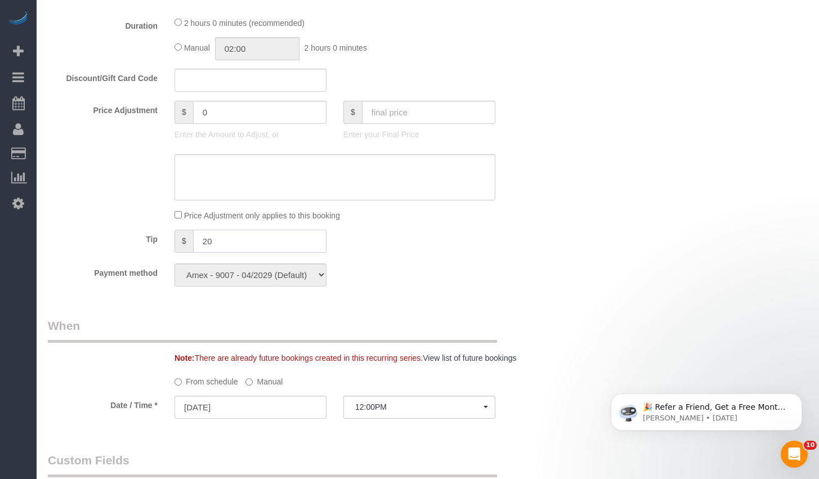
type input "20"
click at [584, 276] on div "Who Email [EMAIL_ADDRESS][DOMAIN_NAME] Name * [PERSON_NAME] Pet- Dog Where Addr…" at bounding box center [428, 170] width 760 height 1898
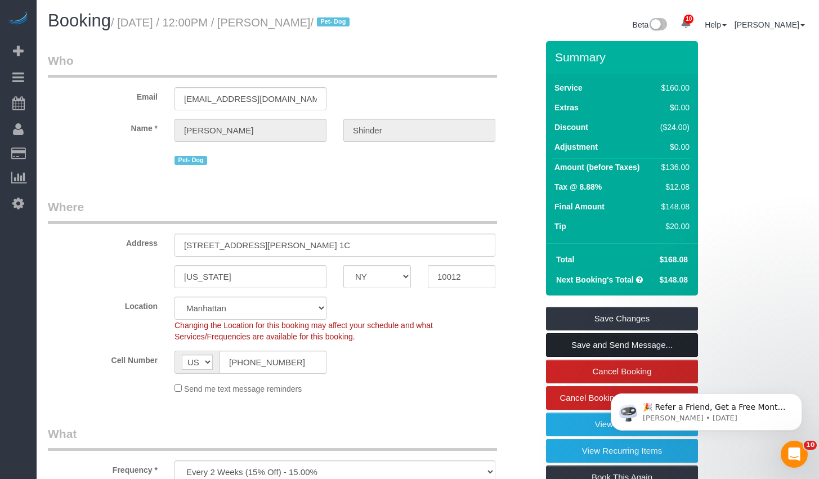
click at [611, 343] on link "Save and Send Message..." at bounding box center [622, 345] width 152 height 24
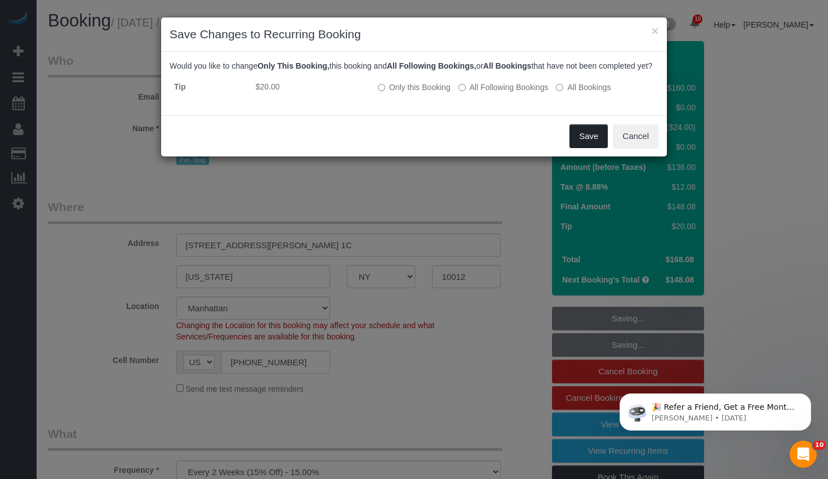
click at [590, 145] on button "Save" at bounding box center [588, 136] width 38 height 24
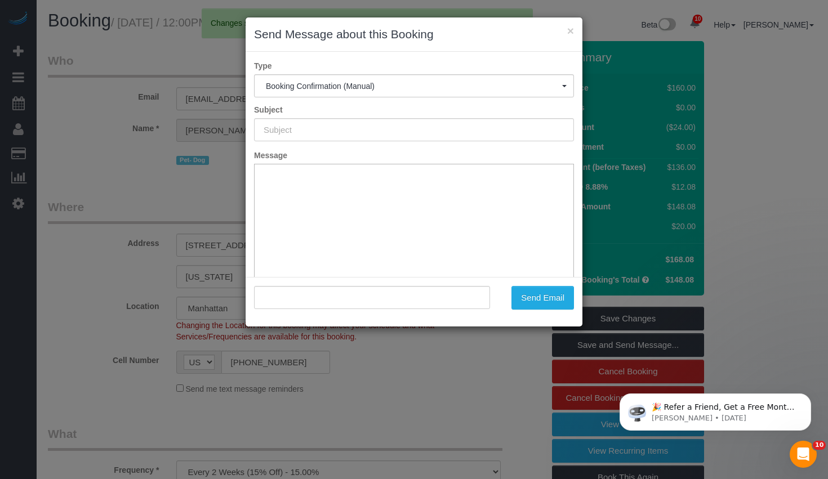
type input "Cleaning Confirmed for [DATE] 12:00pm"
type input ""[PERSON_NAME]" <[EMAIL_ADDRESS][DOMAIN_NAME]>"
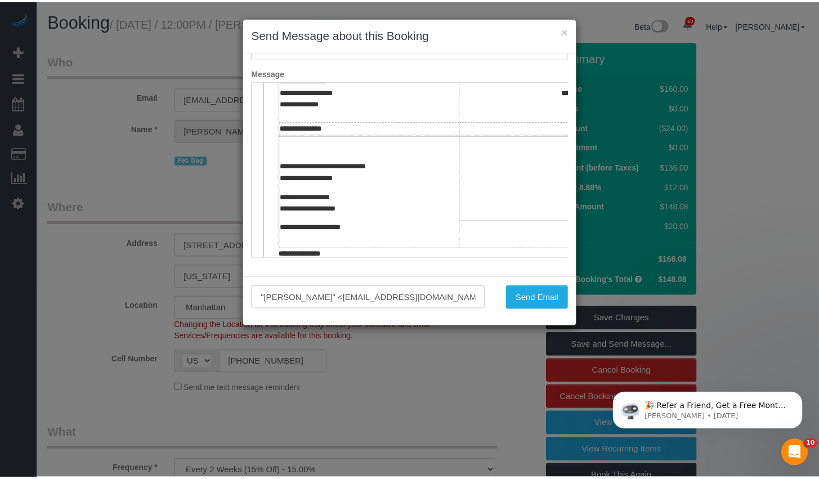
scroll to position [377, 0]
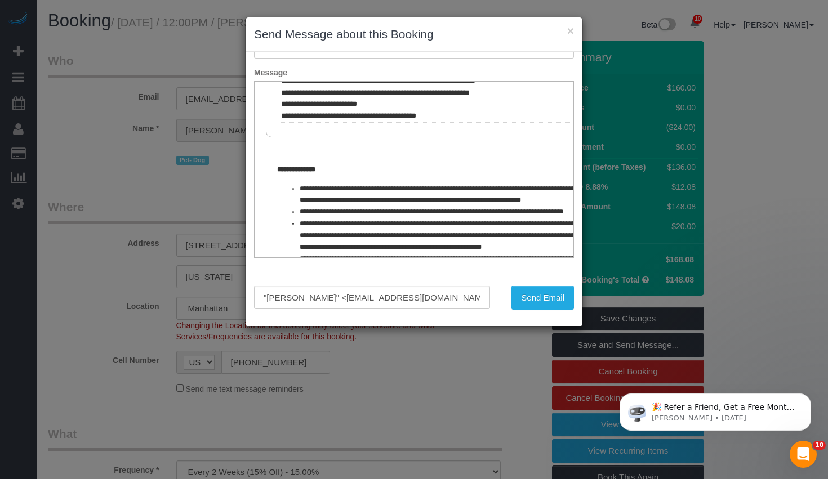
click at [557, 311] on div ""[PERSON_NAME]" <[EMAIL_ADDRESS][DOMAIN_NAME]> Send Email" at bounding box center [413, 302] width 337 height 50
click at [552, 293] on button "Send Email" at bounding box center [542, 298] width 62 height 24
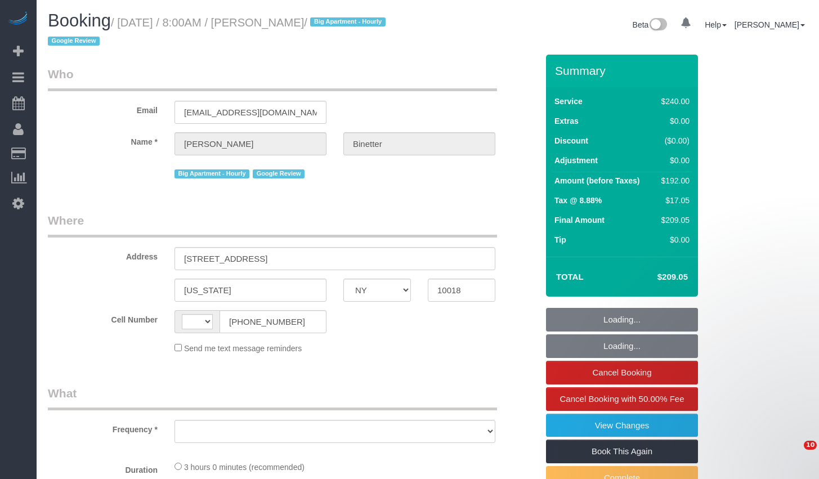
select select "NY"
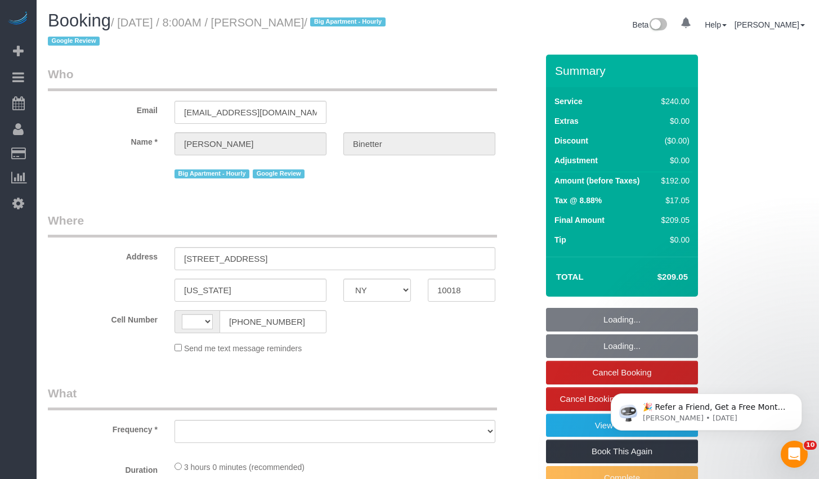
select select "string:stripe-pm_1RgZgL4VGloSiKo7h1V03Y9O"
select select "string:[GEOGRAPHIC_DATA]"
select select "object:718"
select select "180"
select select "number:89"
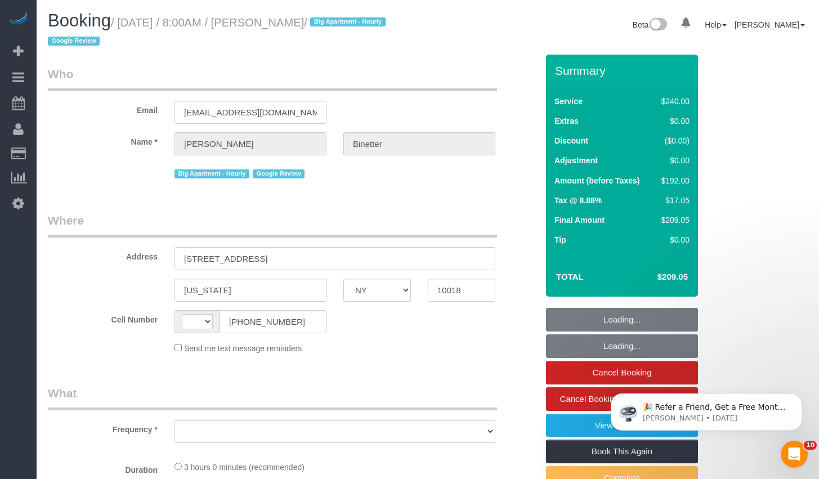
select select "number:90"
select select "number:15"
select select "number:5"
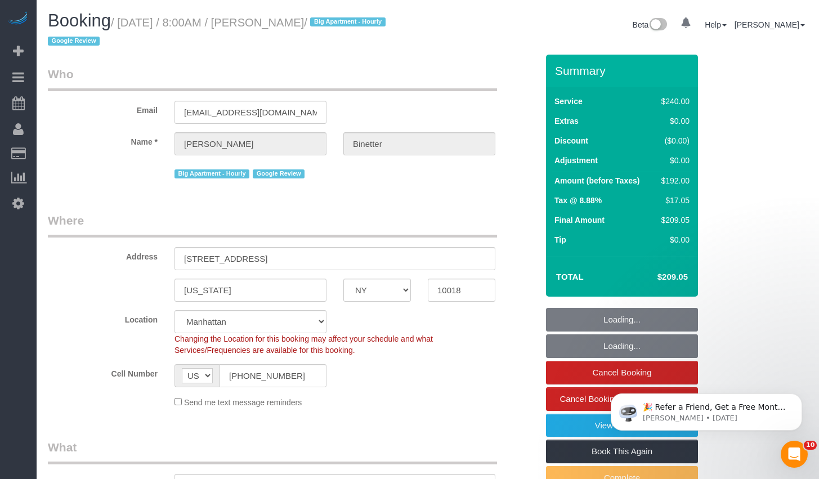
select select "object:1373"
select select "spot1"
